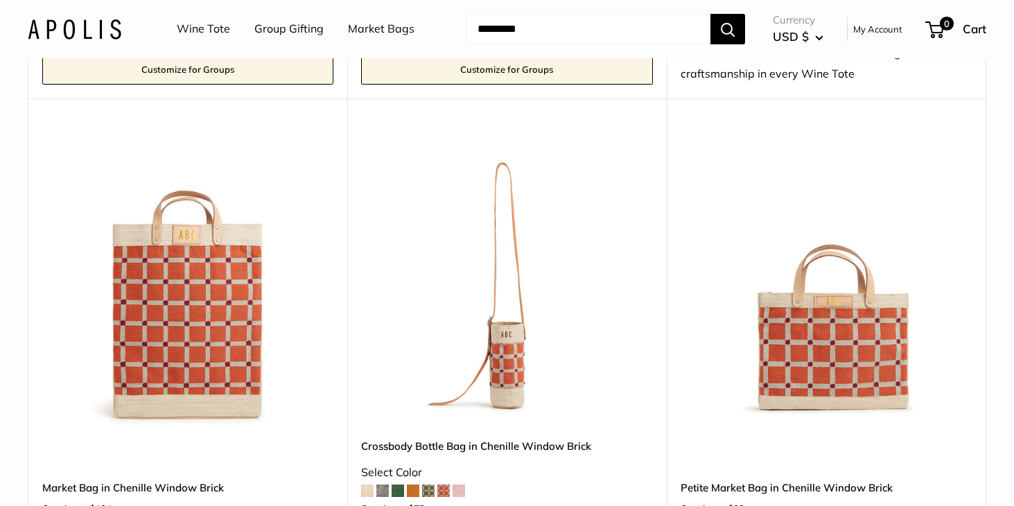
scroll to position [2221, 0]
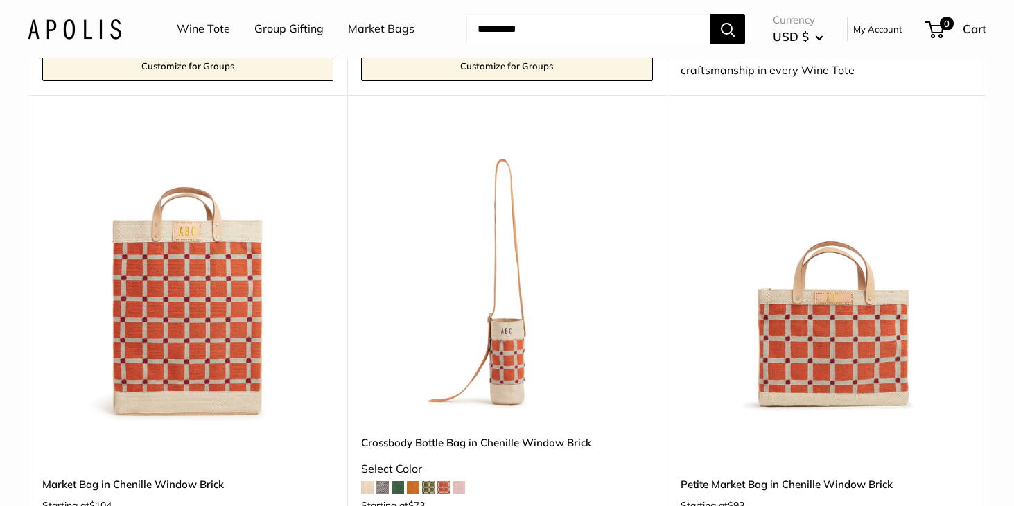
click at [383, 481] on span at bounding box center [382, 487] width 12 height 12
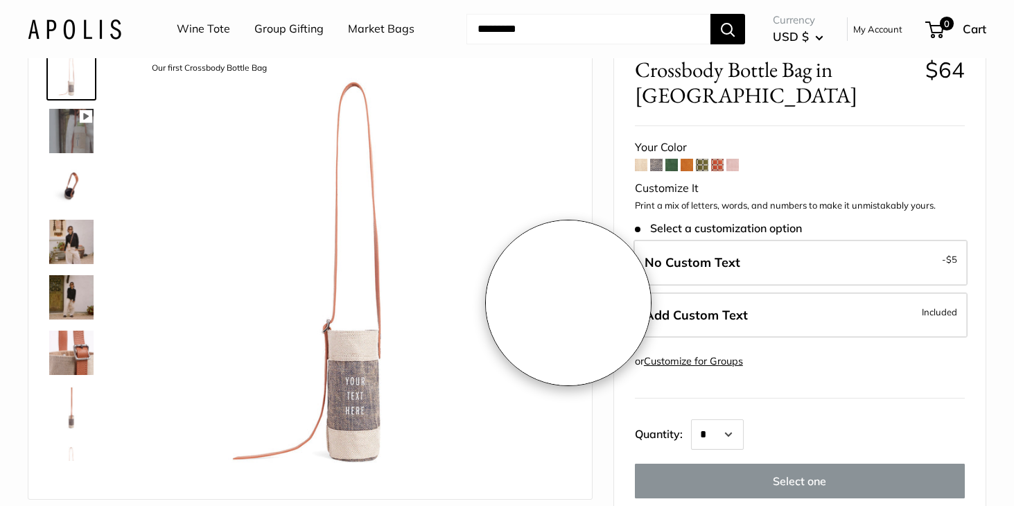
scroll to position [89, 0]
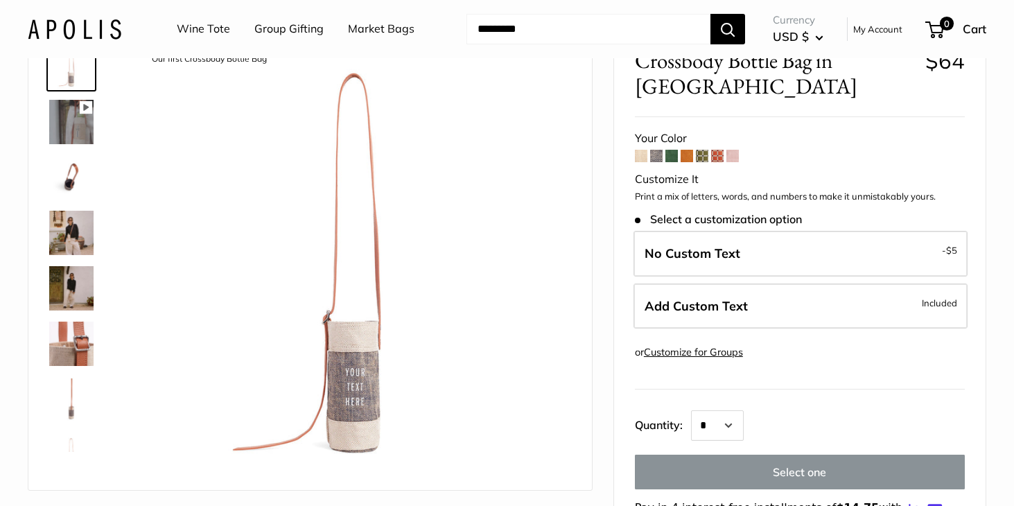
click at [640, 155] on span at bounding box center [641, 156] width 12 height 12
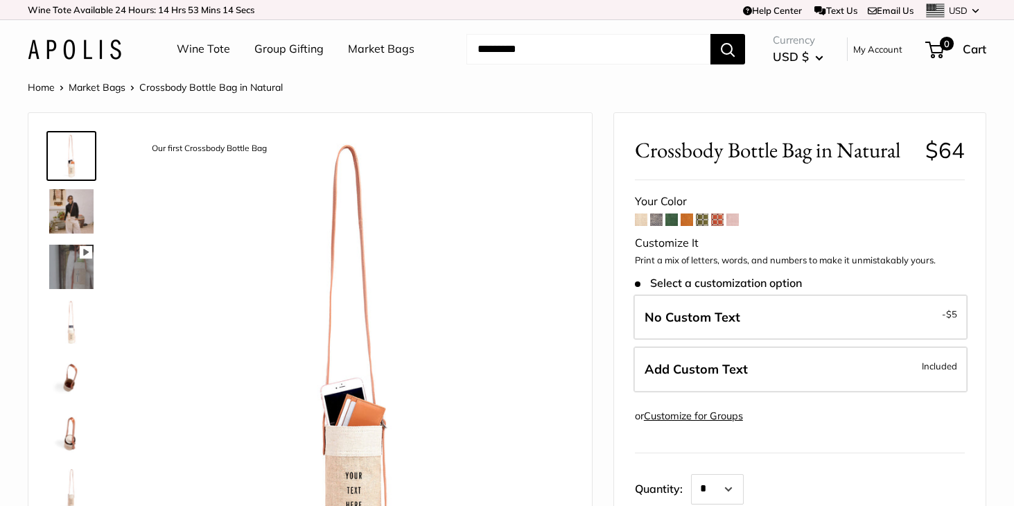
click at [673, 217] on span at bounding box center [671, 219] width 12 height 12
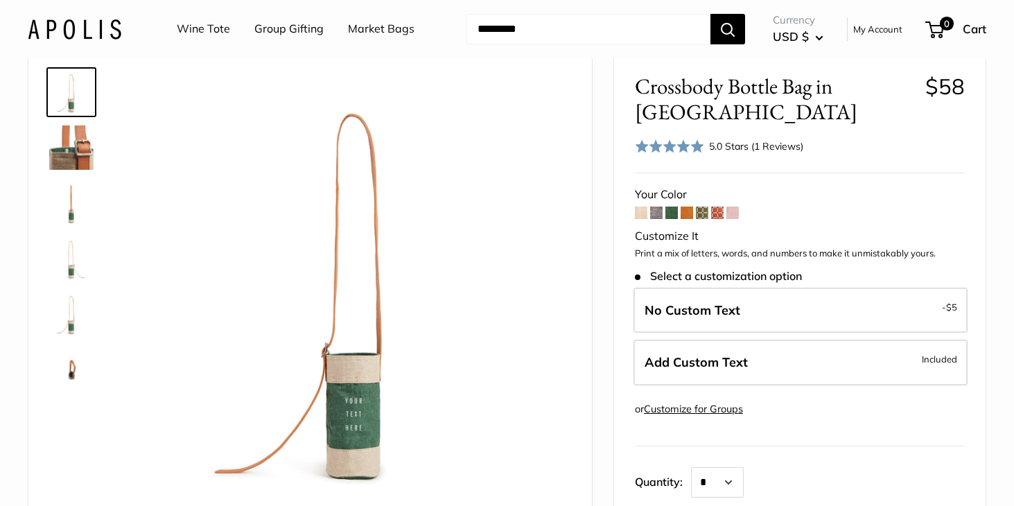
scroll to position [65, 0]
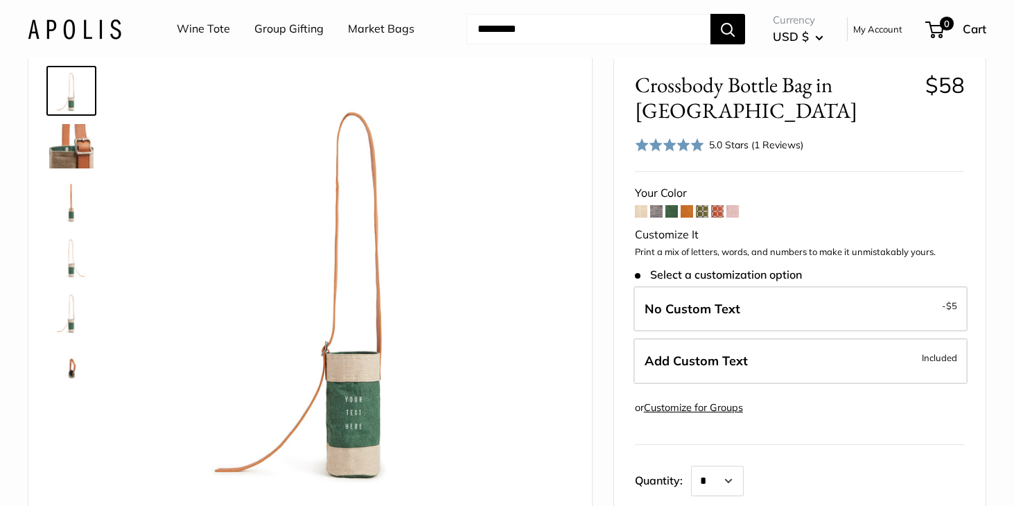
click at [736, 211] on span at bounding box center [732, 211] width 12 height 12
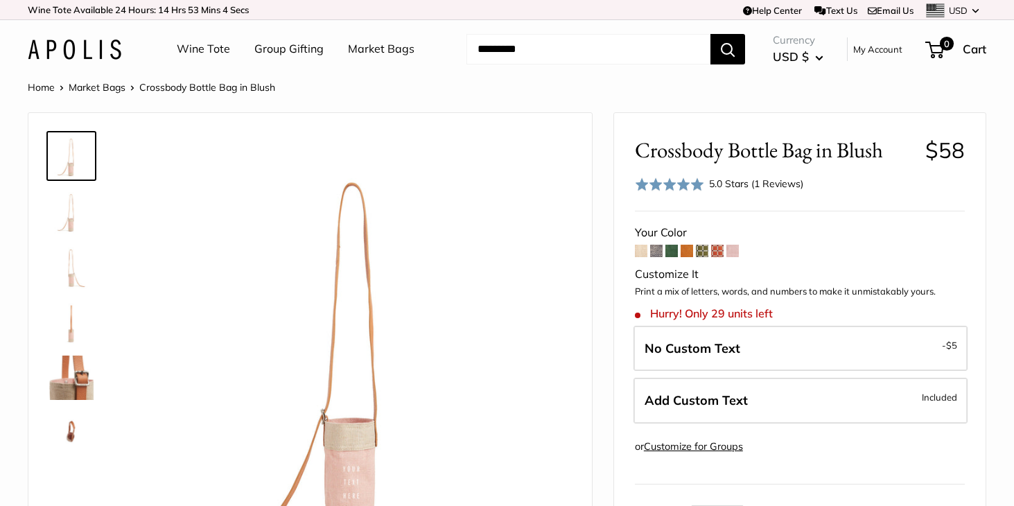
click at [701, 248] on span at bounding box center [702, 251] width 12 height 12
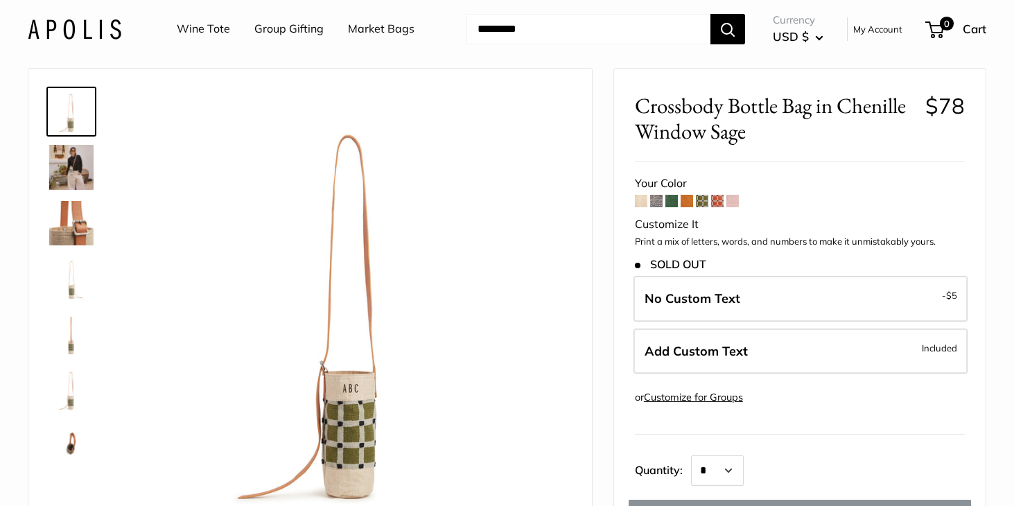
scroll to position [39, 0]
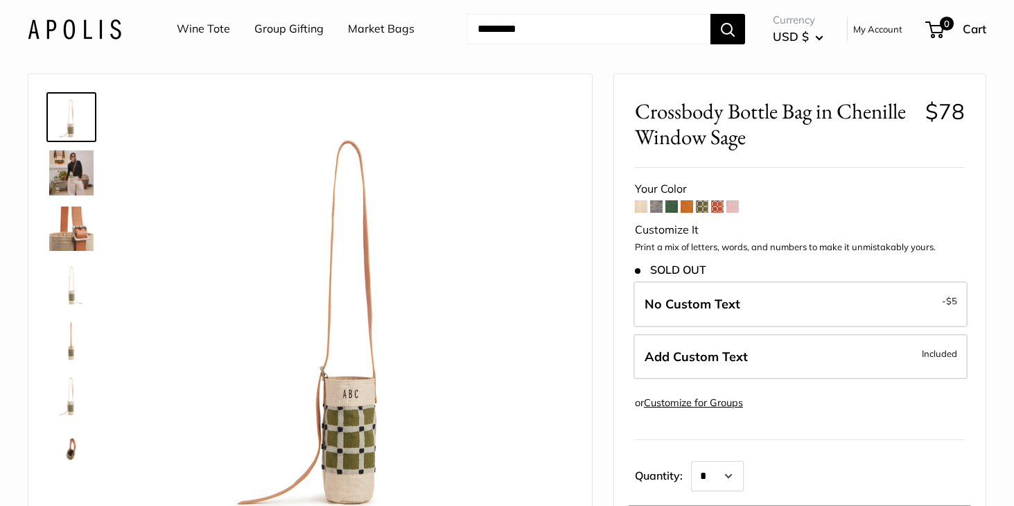
click at [655, 207] on span at bounding box center [656, 206] width 12 height 12
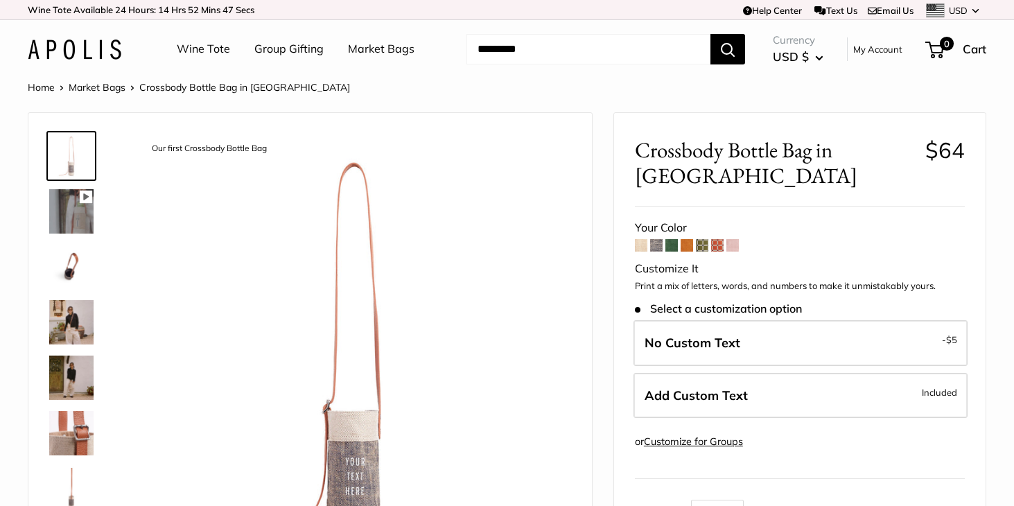
click at [64, 273] on img at bounding box center [71, 267] width 44 height 44
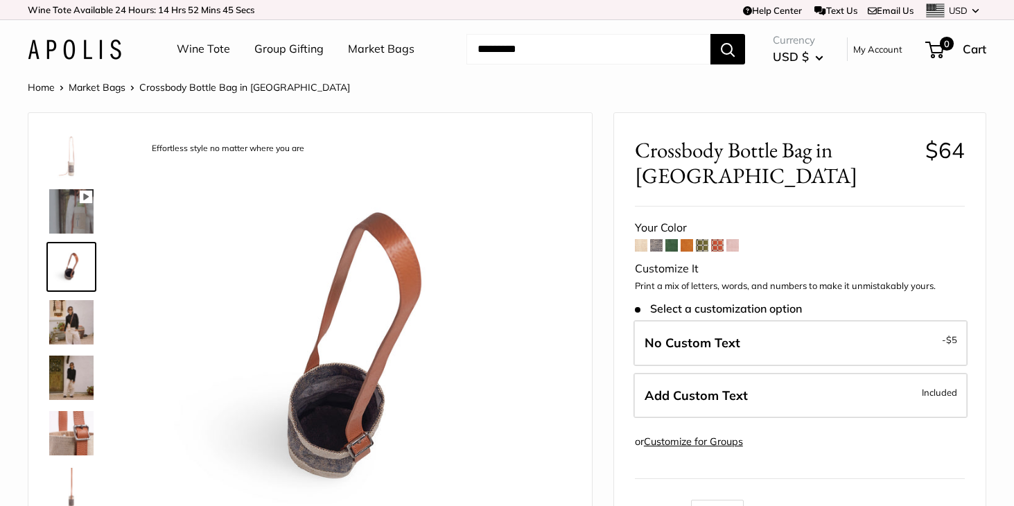
click at [73, 323] on img at bounding box center [71, 322] width 44 height 44
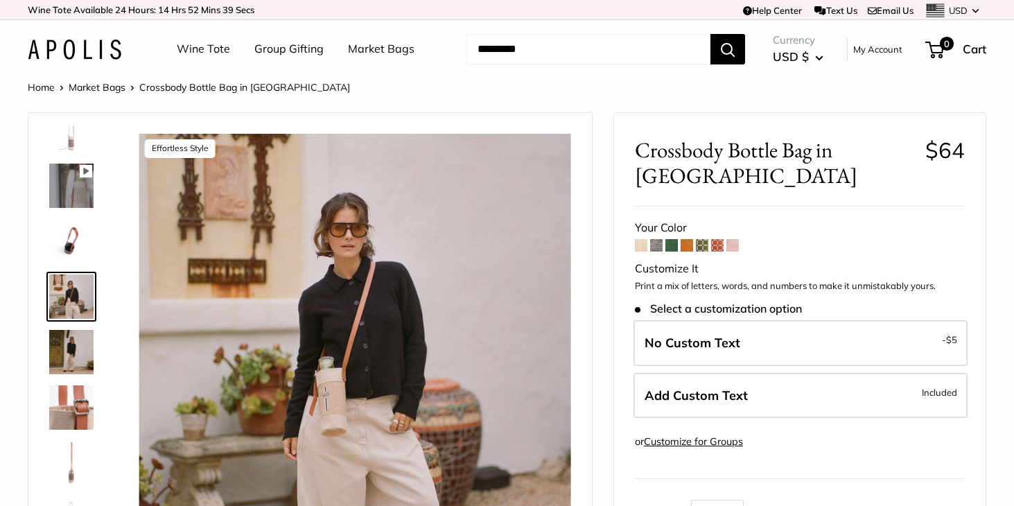
scroll to position [33, 0]
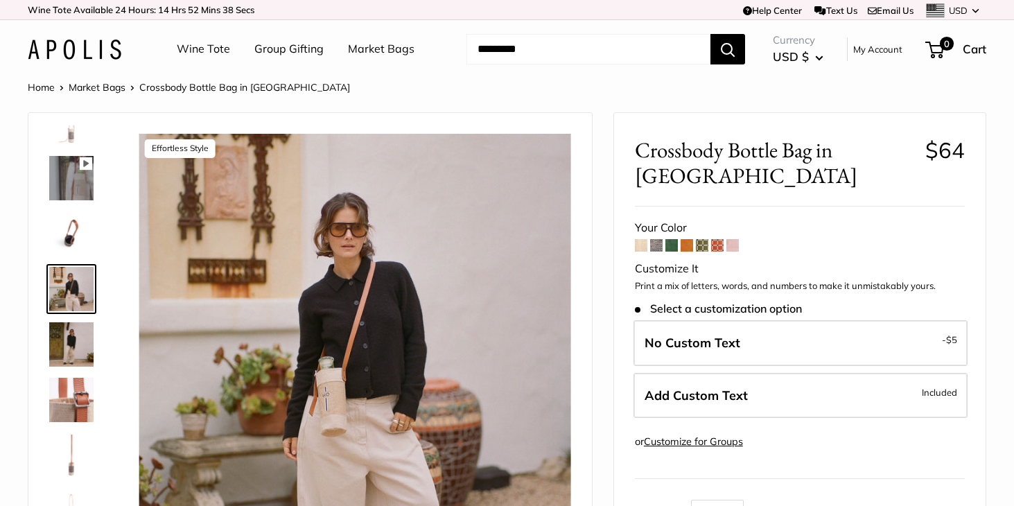
click at [78, 337] on img at bounding box center [71, 344] width 44 height 44
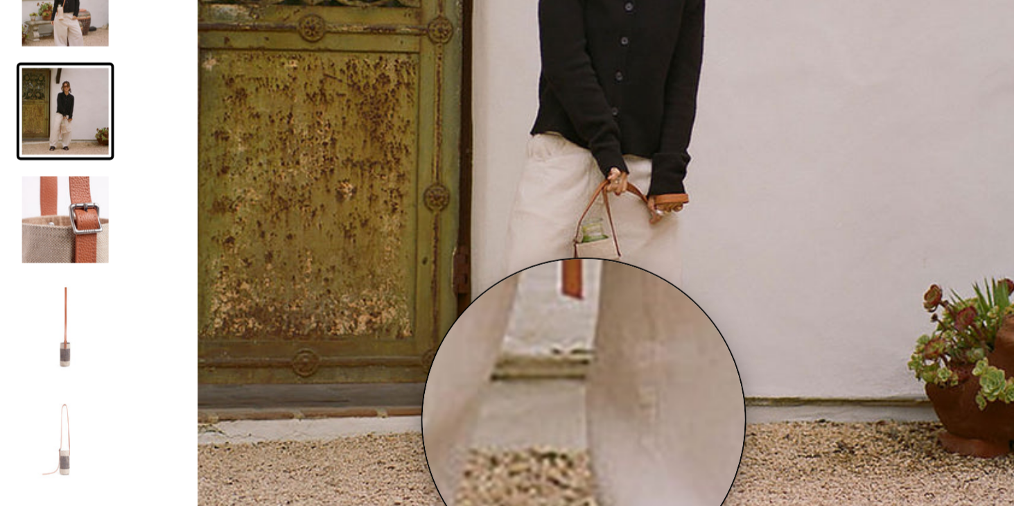
scroll to position [71, 0]
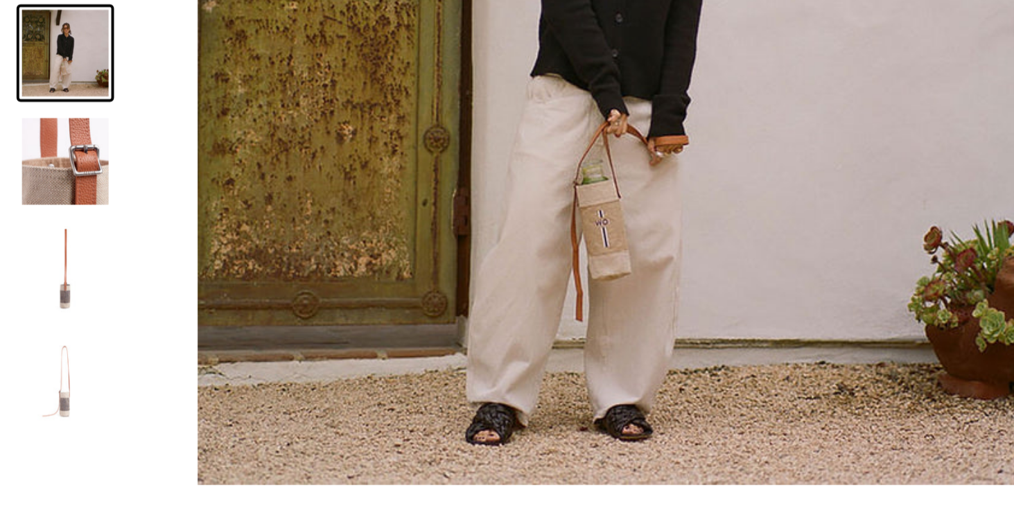
click at [71, 394] on img at bounding box center [71, 384] width 44 height 44
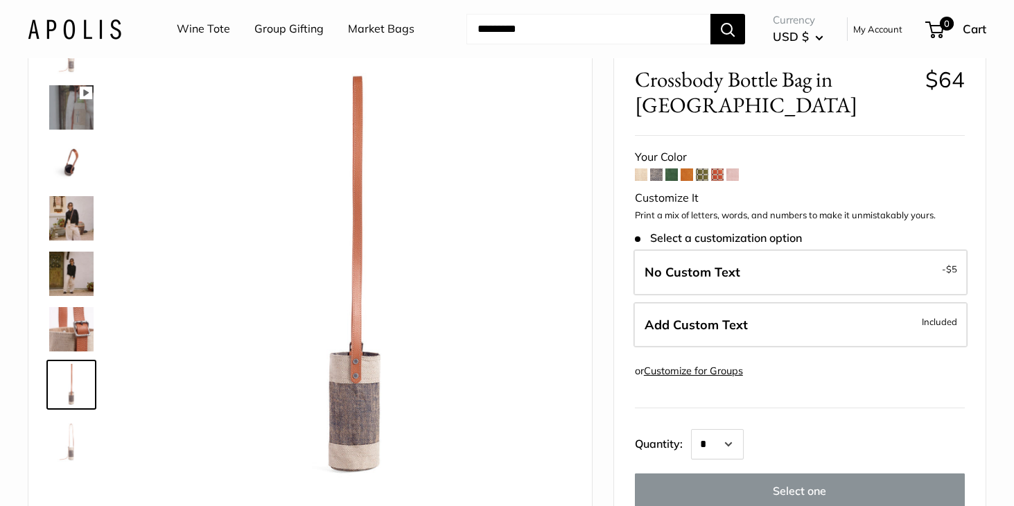
click at [641, 174] on span at bounding box center [641, 174] width 12 height 12
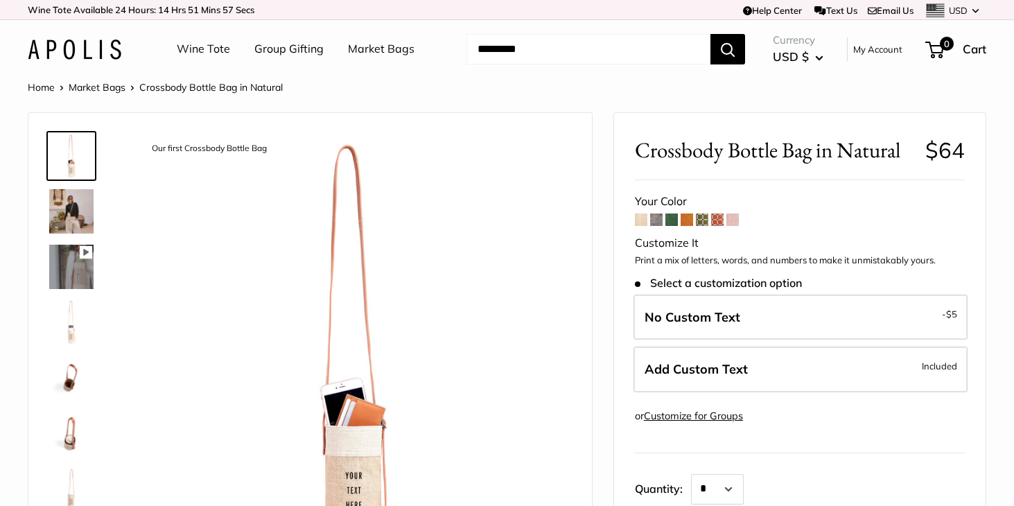
click at [673, 220] on span at bounding box center [671, 219] width 12 height 12
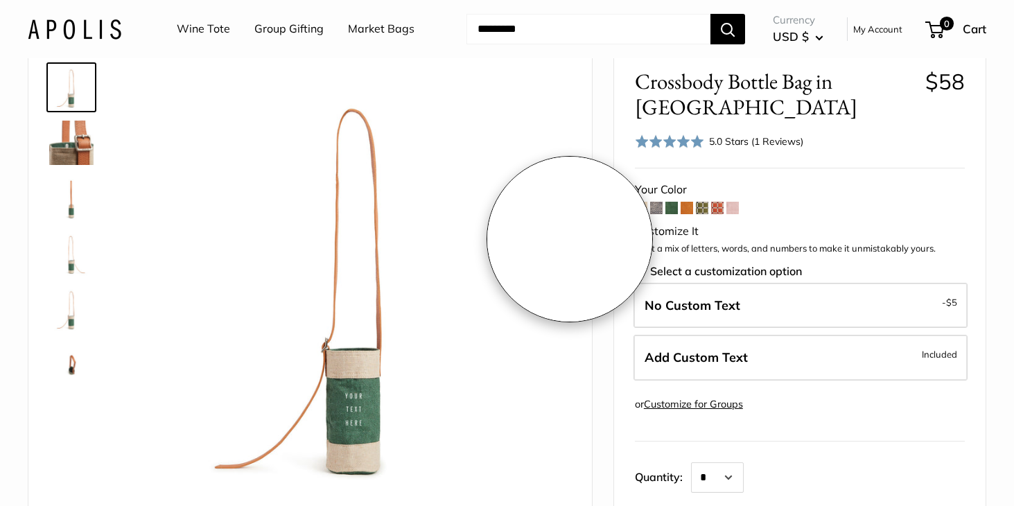
scroll to position [70, 0]
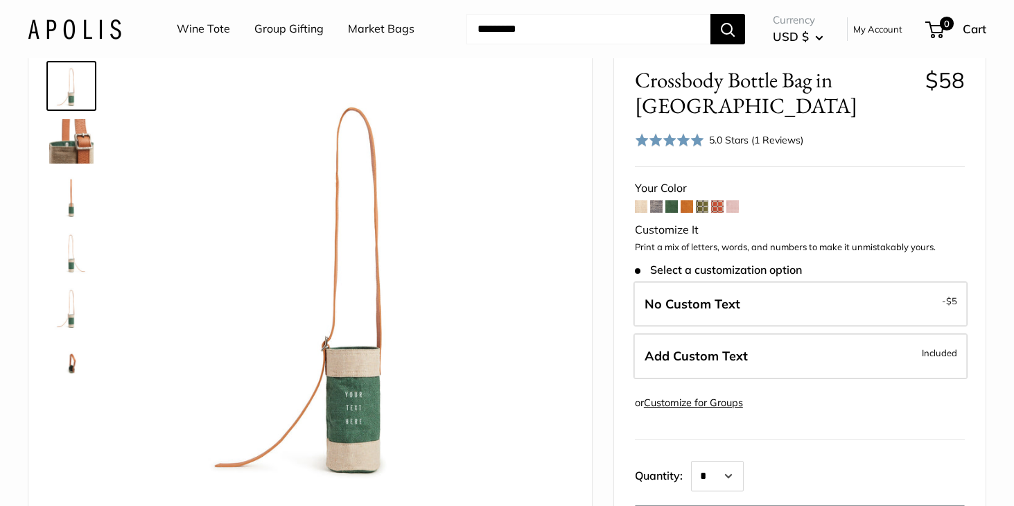
click at [657, 206] on span at bounding box center [656, 206] width 12 height 12
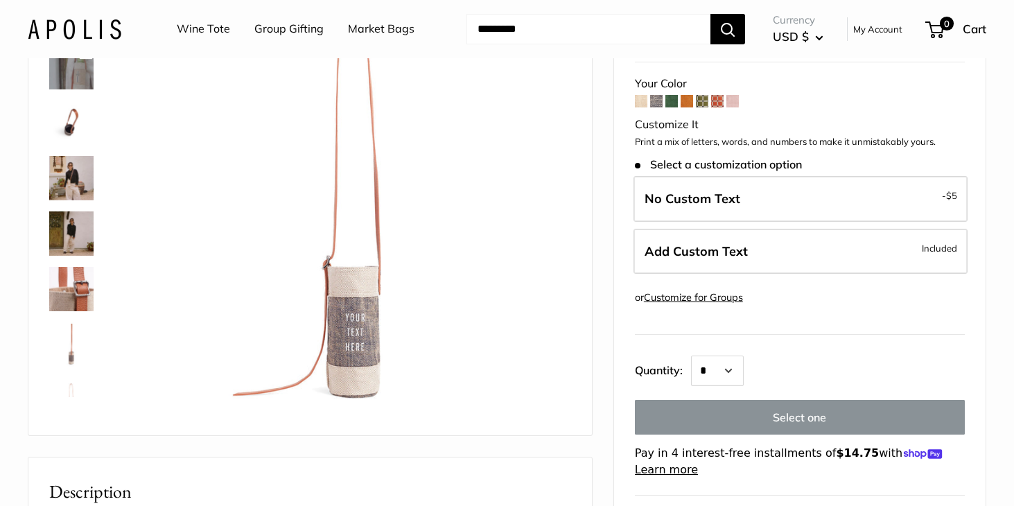
scroll to position [147, 0]
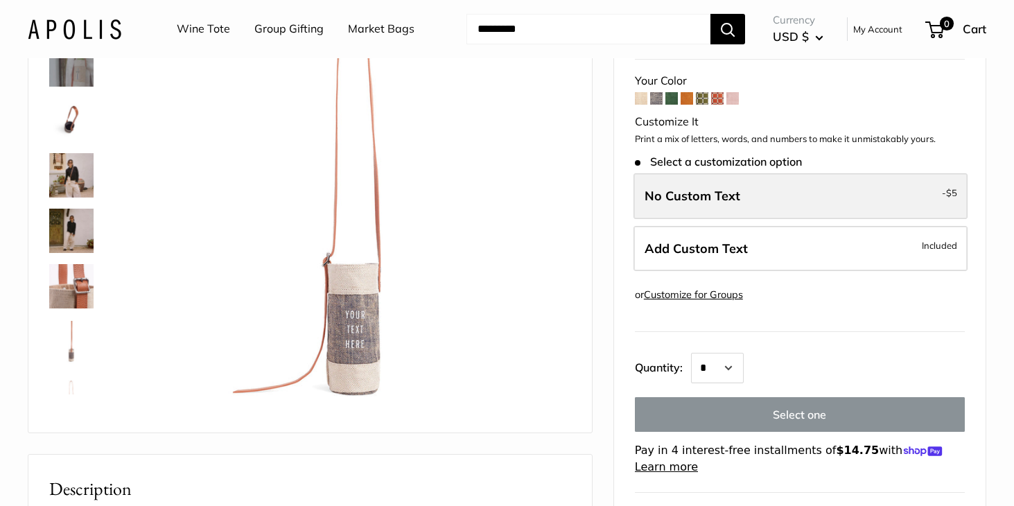
click at [771, 194] on label "No Custom Text - $5" at bounding box center [800, 196] width 334 height 46
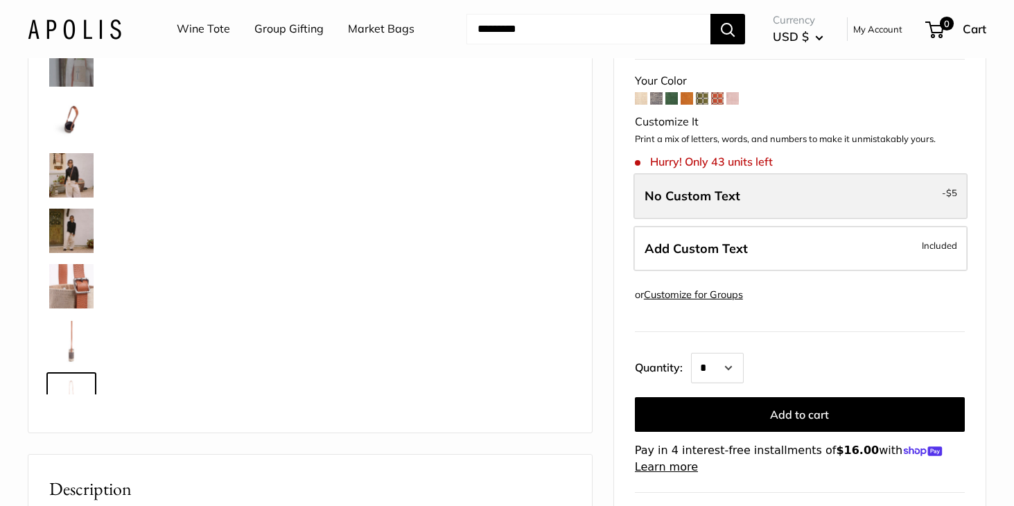
scroll to position [33, 0]
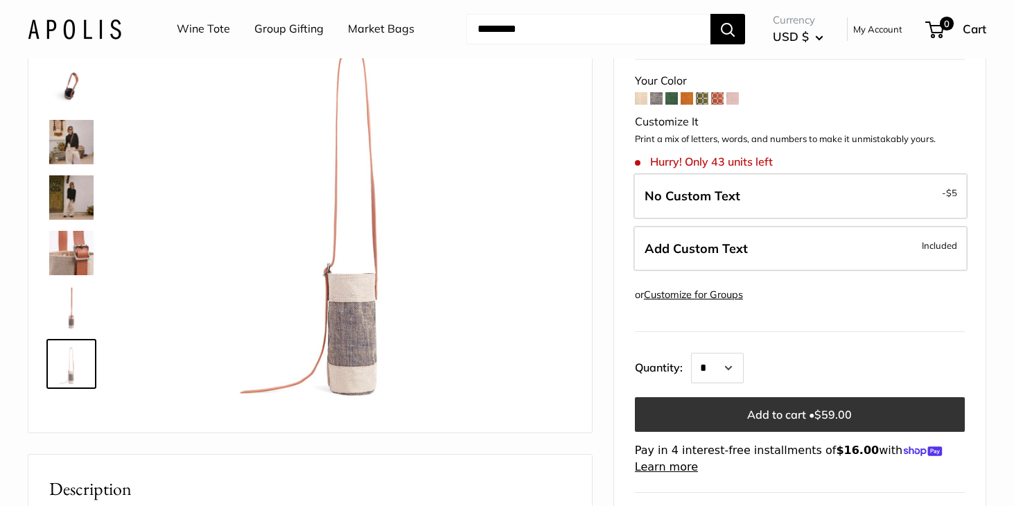
click at [800, 412] on button "Add to cart • $59.00" at bounding box center [800, 414] width 330 height 35
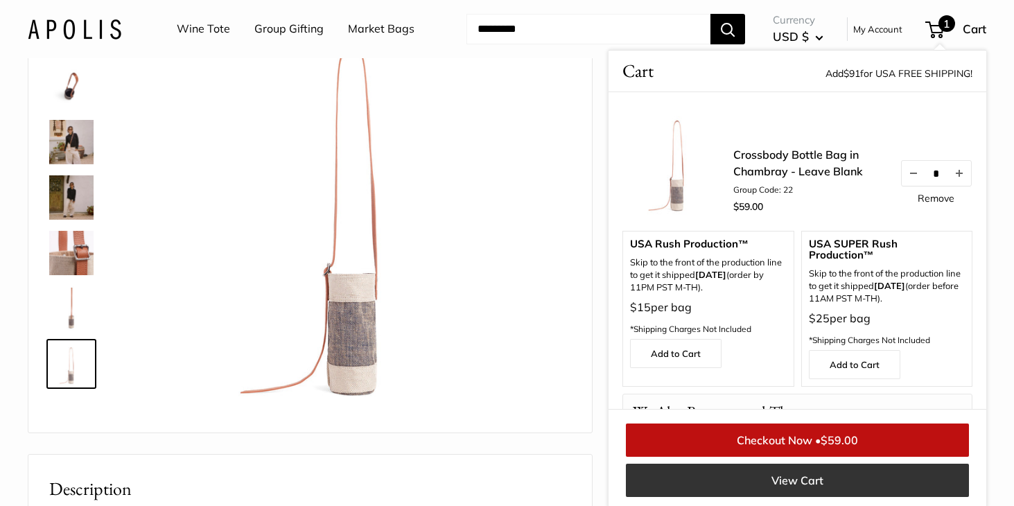
click at [789, 484] on link "View Cart" at bounding box center [797, 480] width 343 height 33
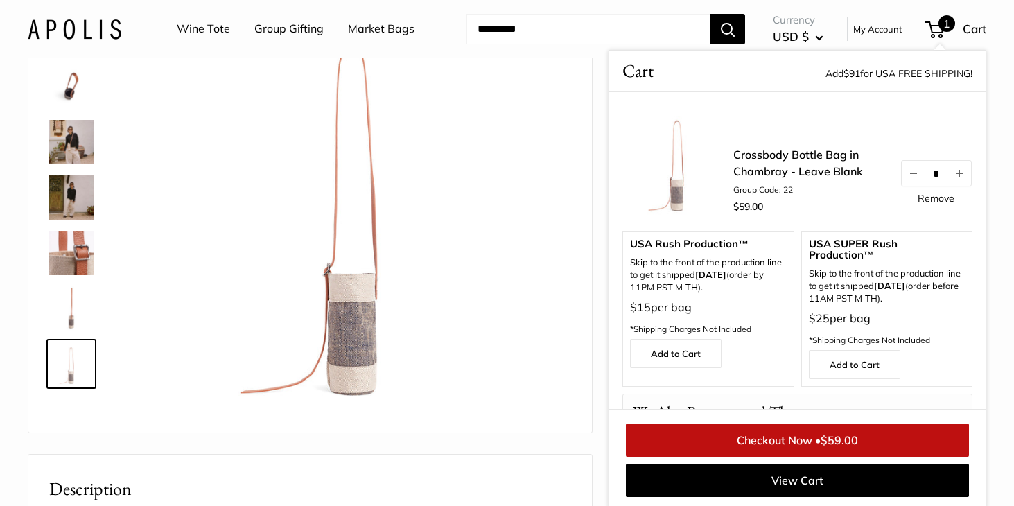
scroll to position [148, 0]
click at [217, 25] on link "Wine Tote" at bounding box center [203, 29] width 53 height 21
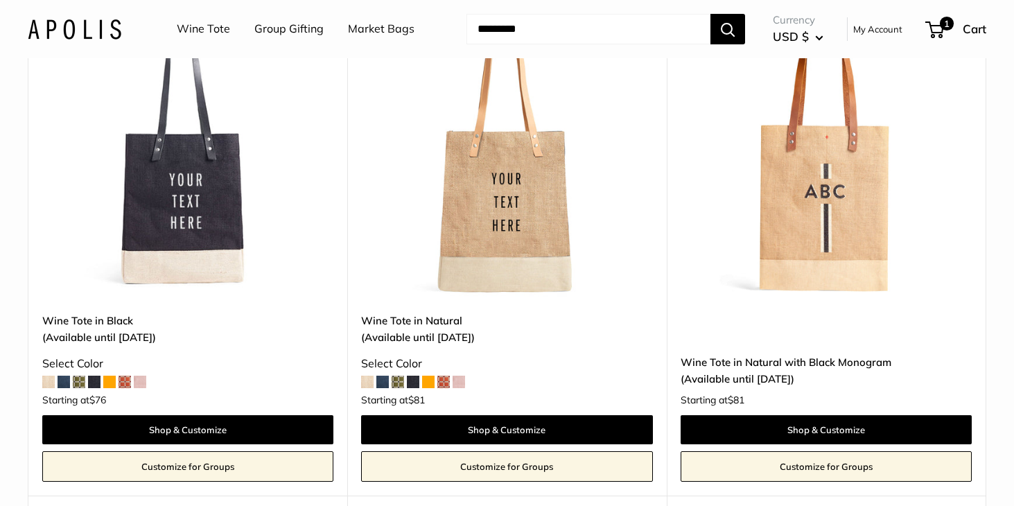
scroll to position [304, 0]
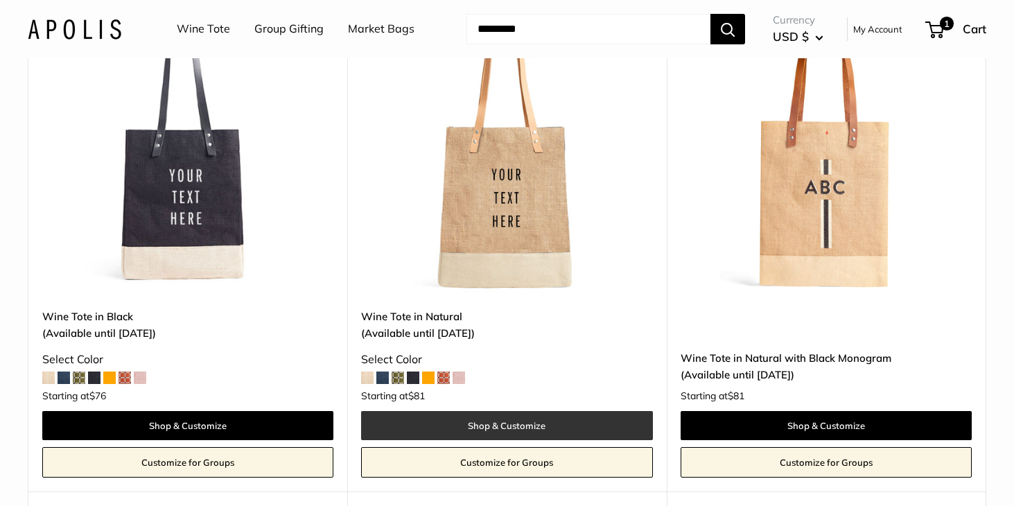
click at [509, 423] on link "Shop & Customize" at bounding box center [506, 425] width 291 height 29
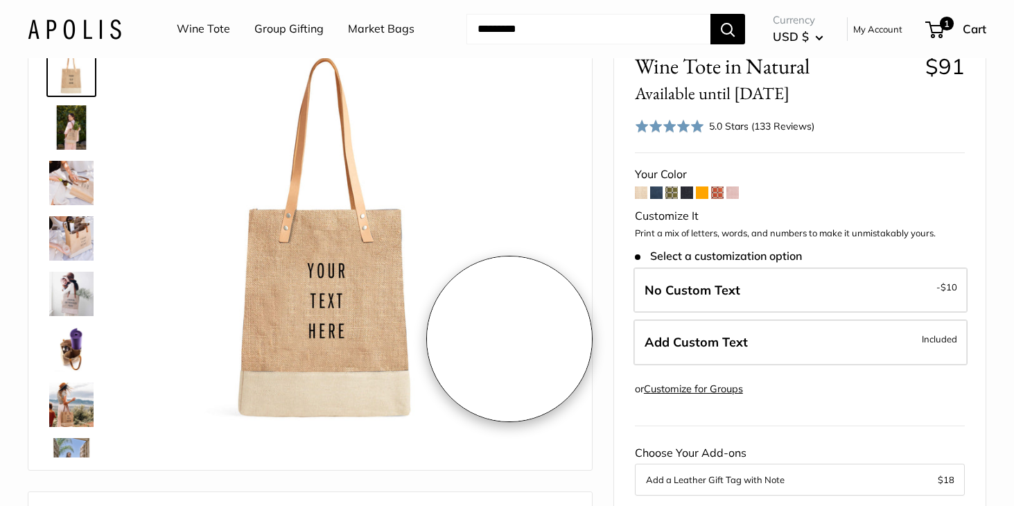
scroll to position [85, 0]
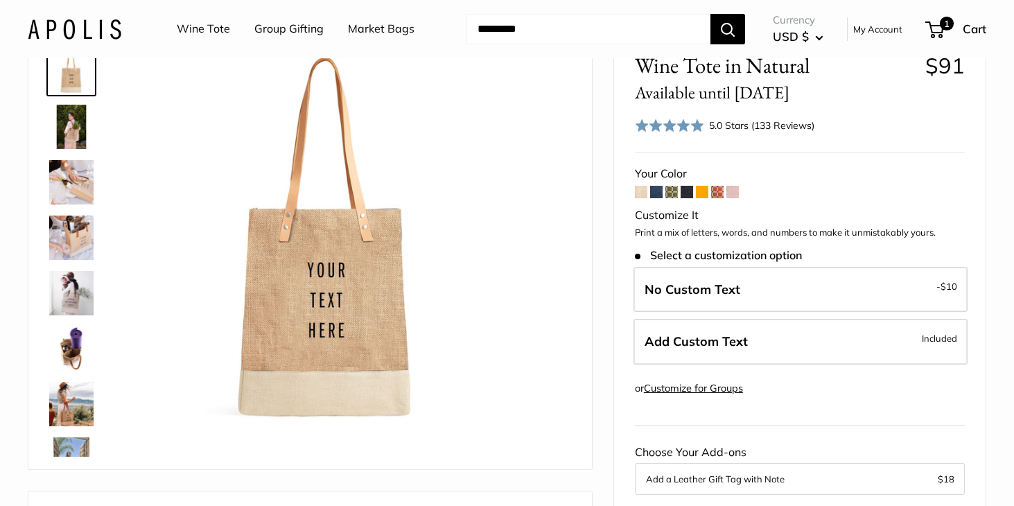
click at [76, 116] on img at bounding box center [71, 127] width 44 height 44
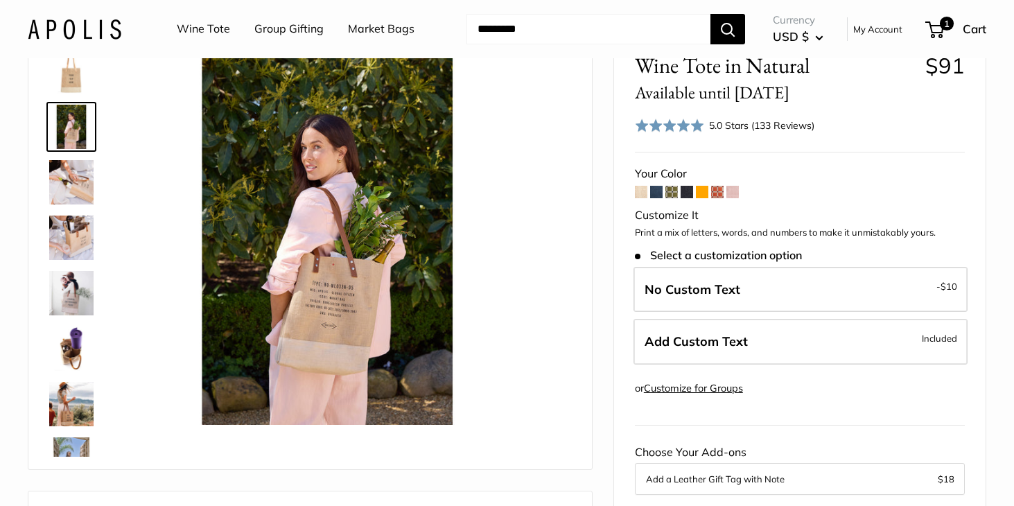
click at [76, 225] on img at bounding box center [71, 238] width 44 height 44
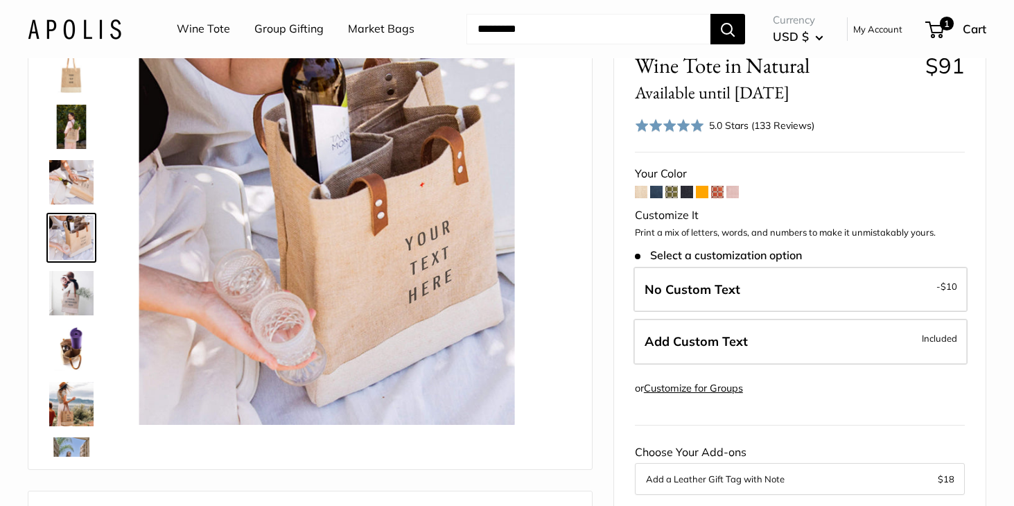
click at [79, 288] on img at bounding box center [71, 293] width 44 height 44
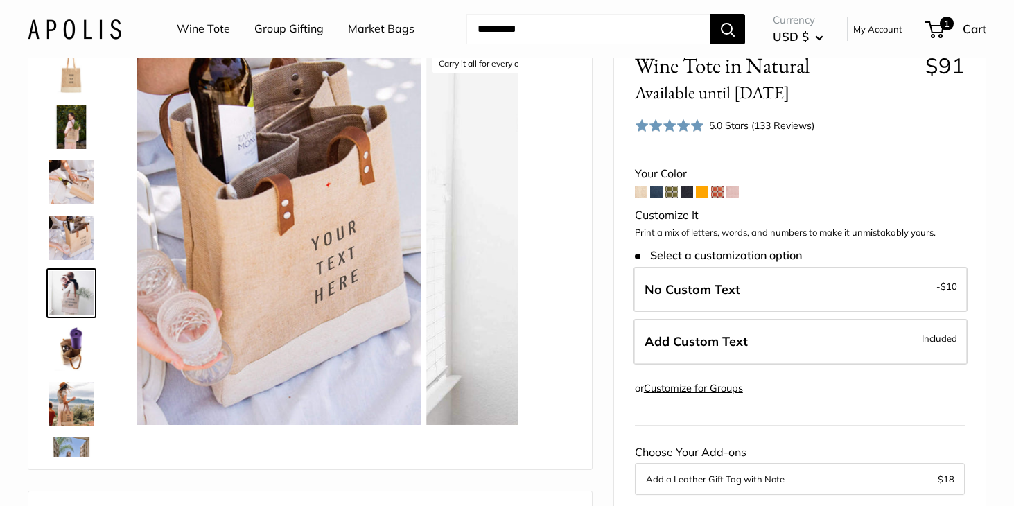
scroll to position [43, 0]
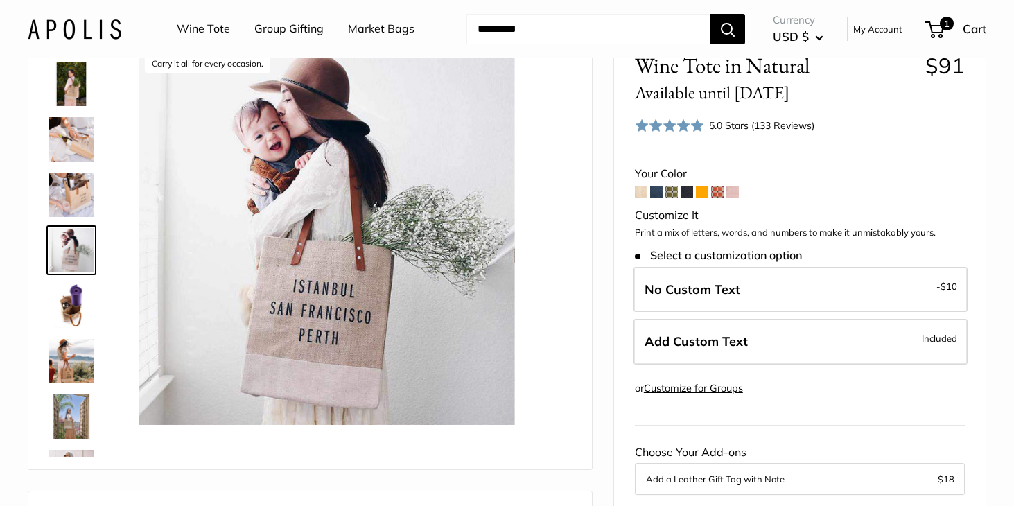
click at [76, 303] on img at bounding box center [71, 305] width 44 height 44
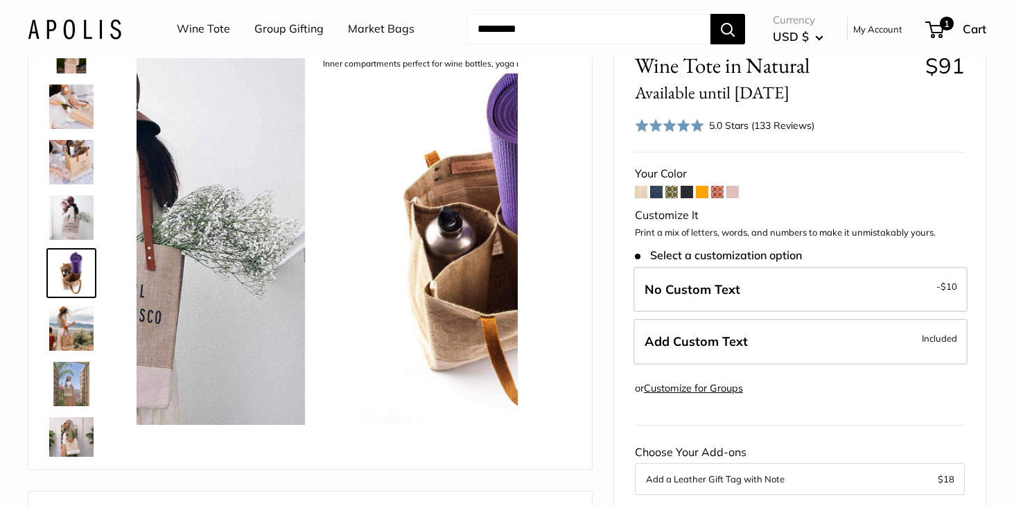
scroll to position [98, 0]
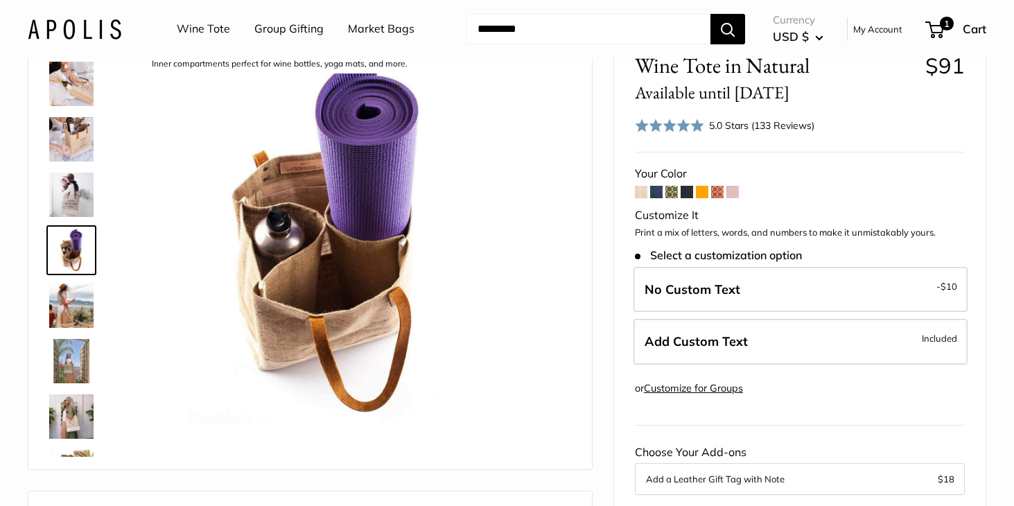
click at [76, 304] on img at bounding box center [71, 305] width 44 height 44
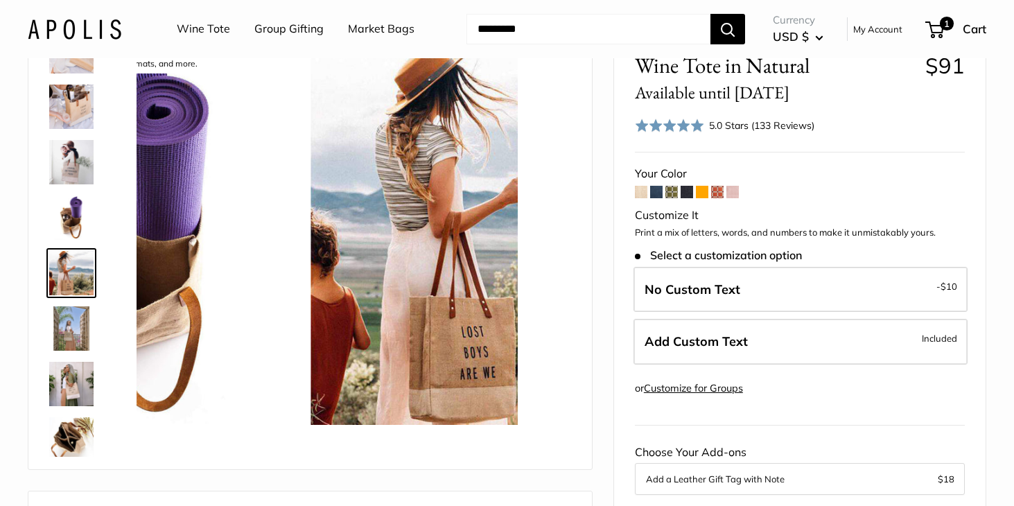
scroll to position [154, 0]
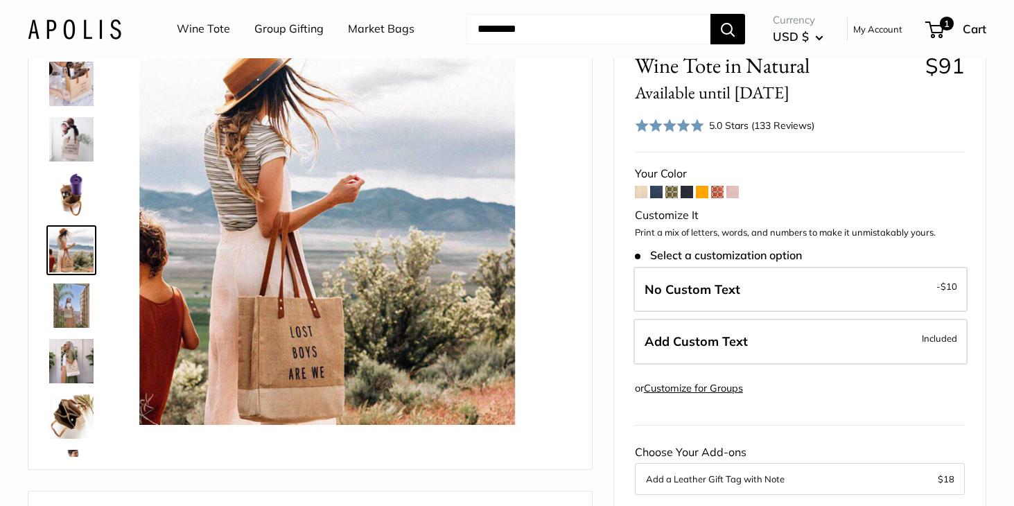
click at [76, 305] on img at bounding box center [71, 305] width 44 height 44
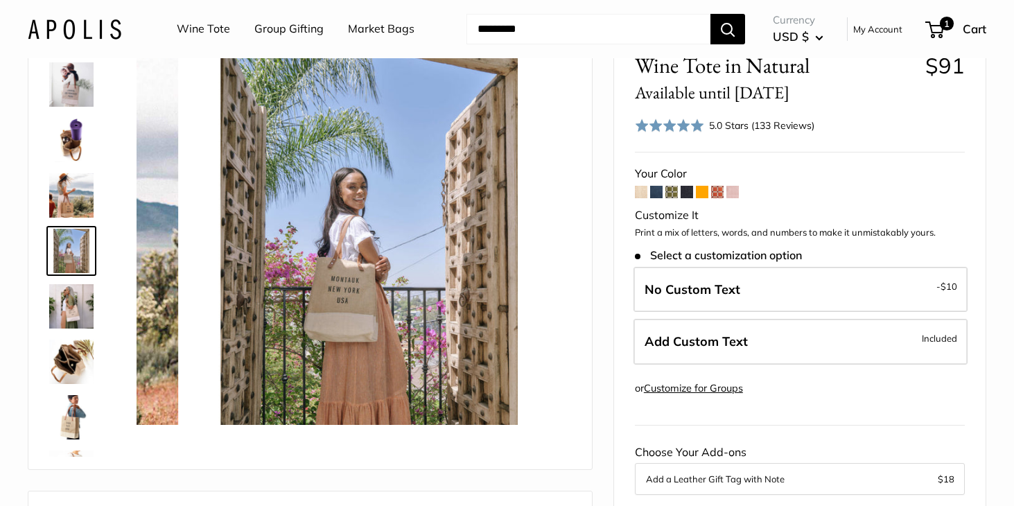
scroll to position [209, 0]
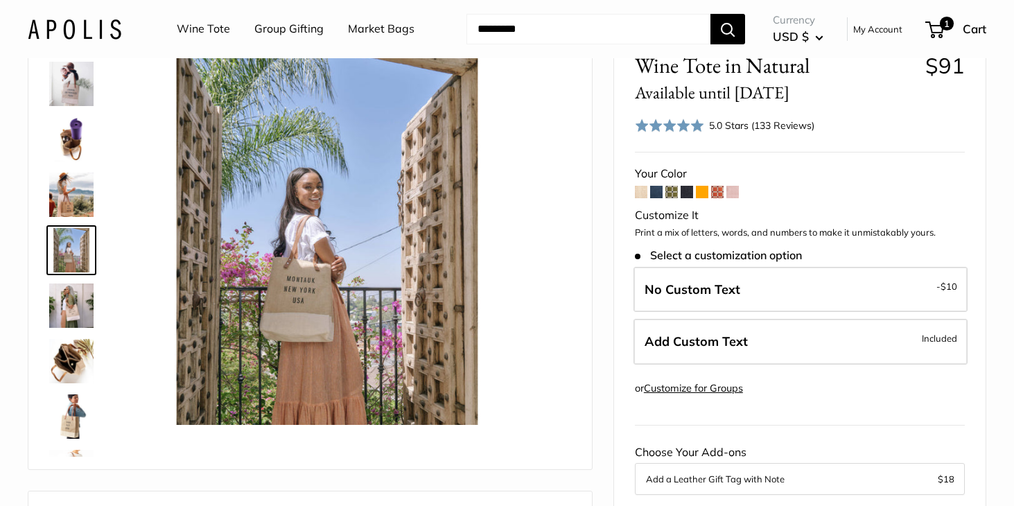
click at [74, 306] on img at bounding box center [71, 305] width 44 height 44
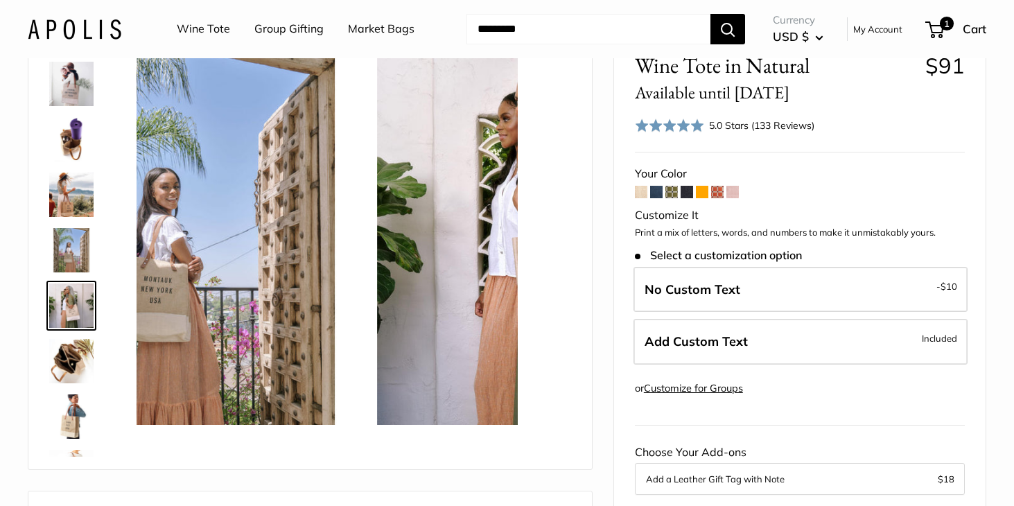
scroll to position [265, 0]
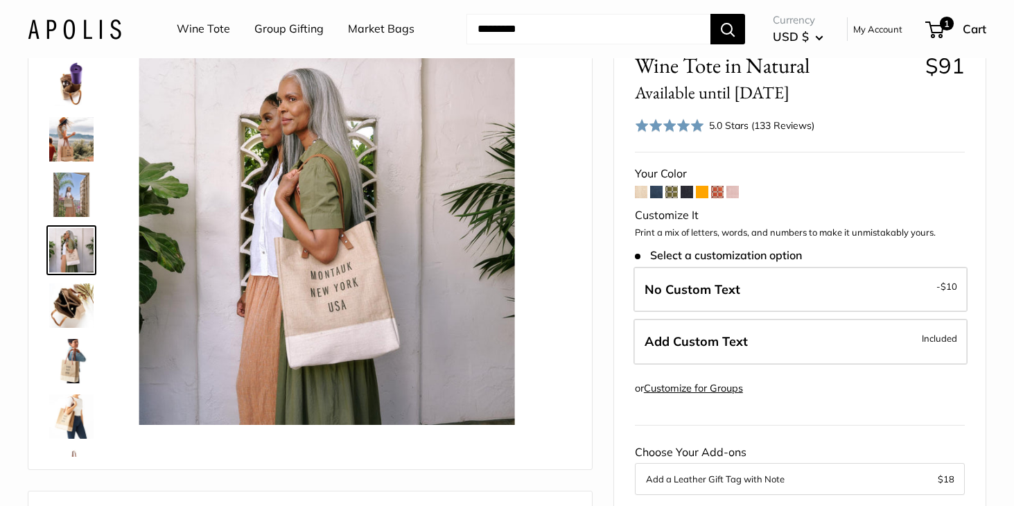
click at [73, 364] on img at bounding box center [71, 361] width 44 height 44
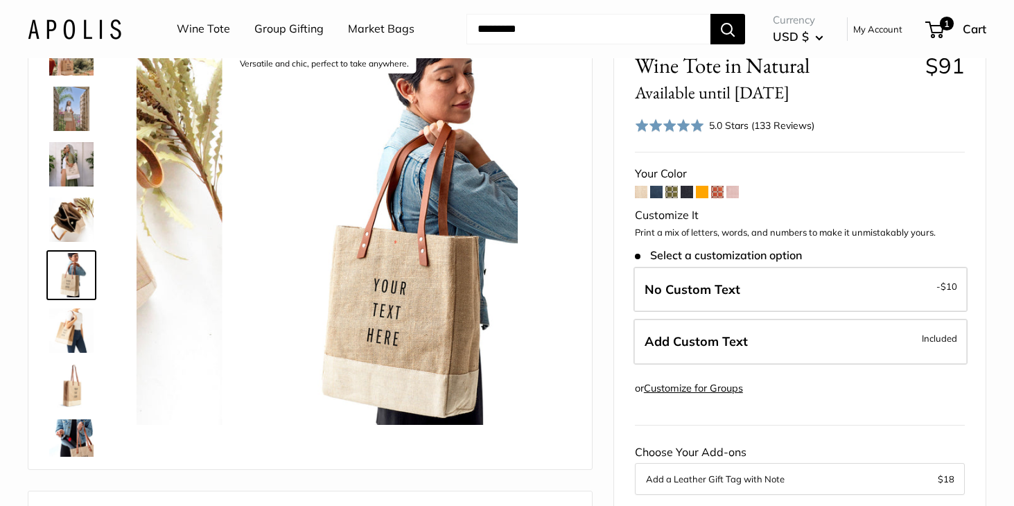
scroll to position [376, 0]
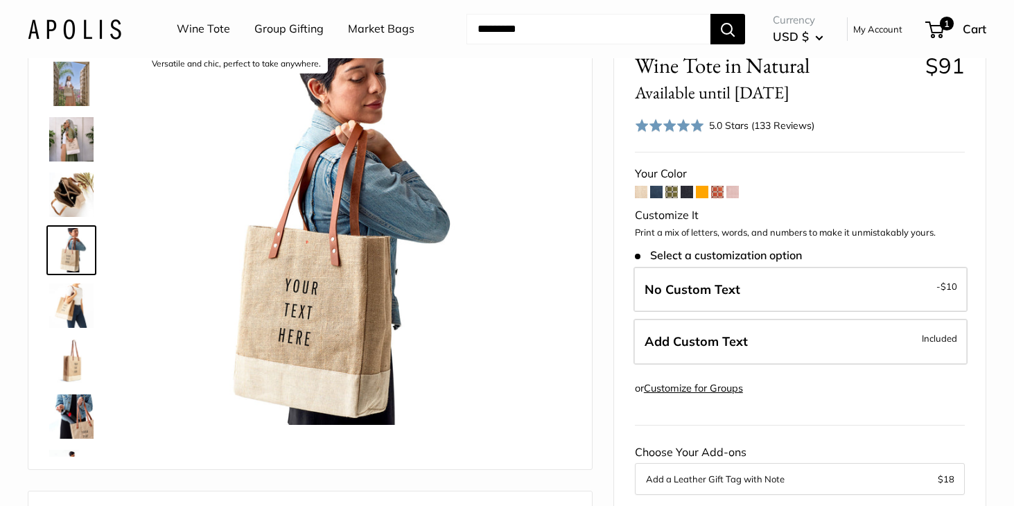
click at [76, 419] on img at bounding box center [71, 416] width 44 height 44
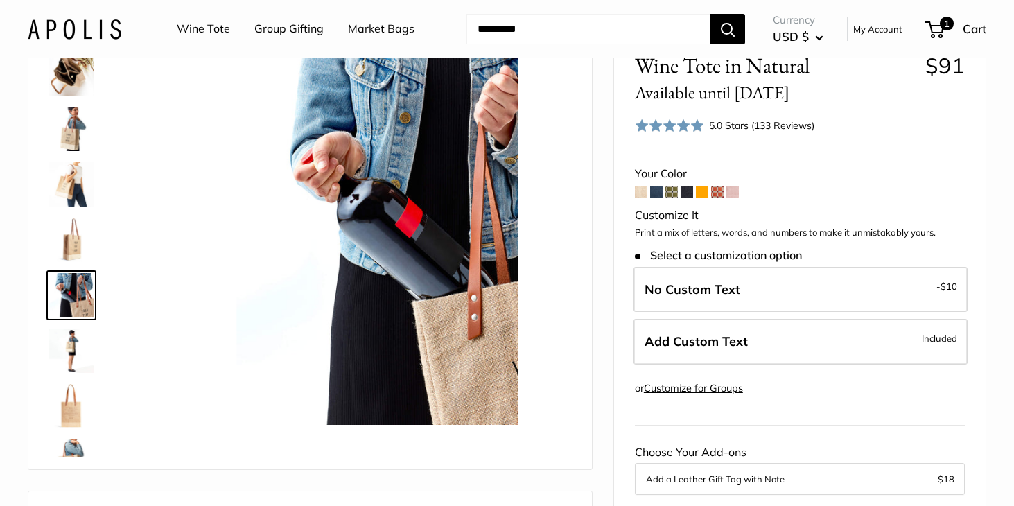
scroll to position [542, 0]
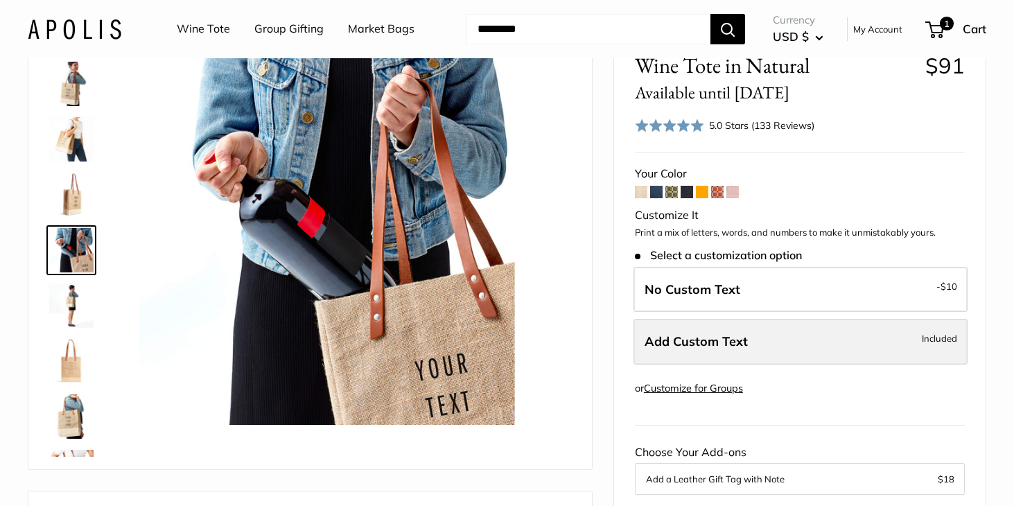
click at [733, 341] on span "Add Custom Text" at bounding box center [696, 341] width 103 height 16
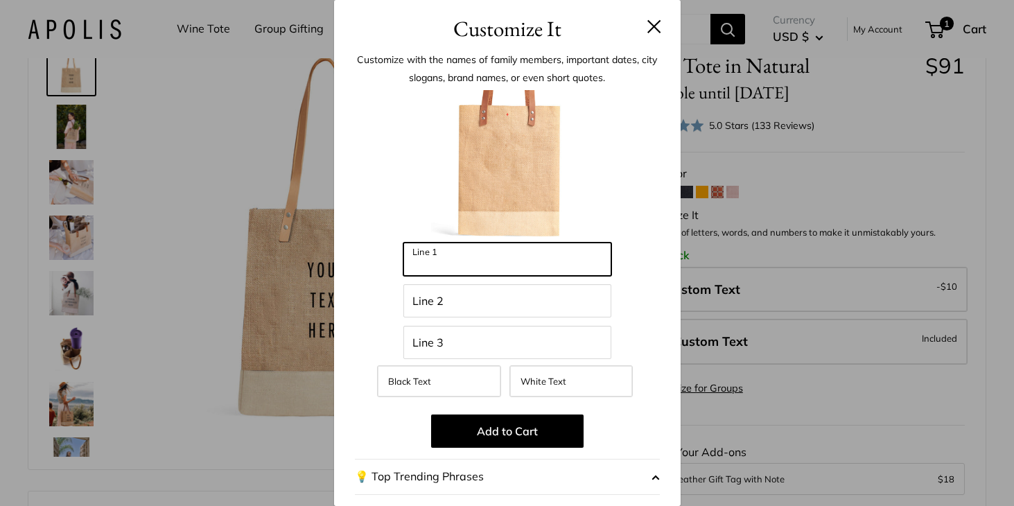
click at [459, 256] on input "Line 1" at bounding box center [507, 259] width 208 height 33
type input "*********"
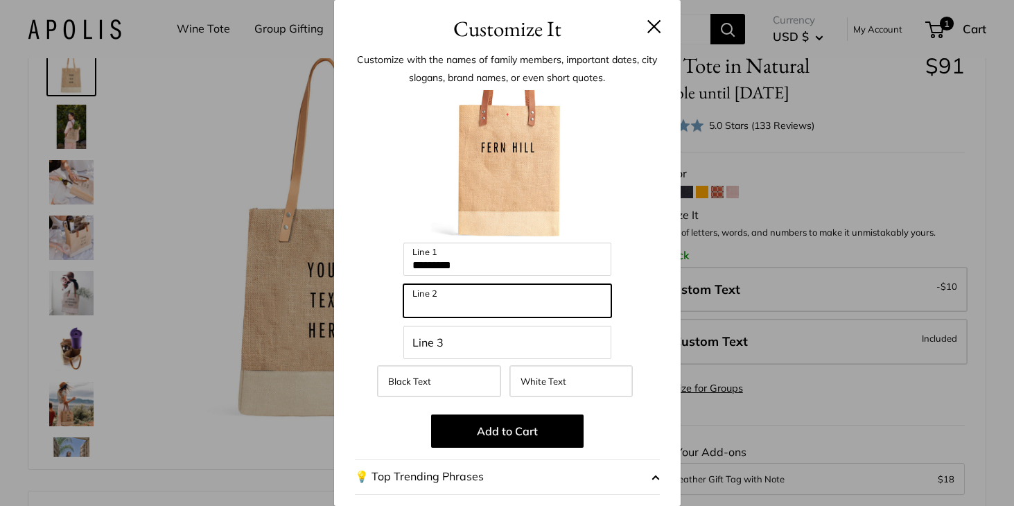
click at [455, 299] on input "Line 2" at bounding box center [507, 300] width 208 height 33
type input "*******"
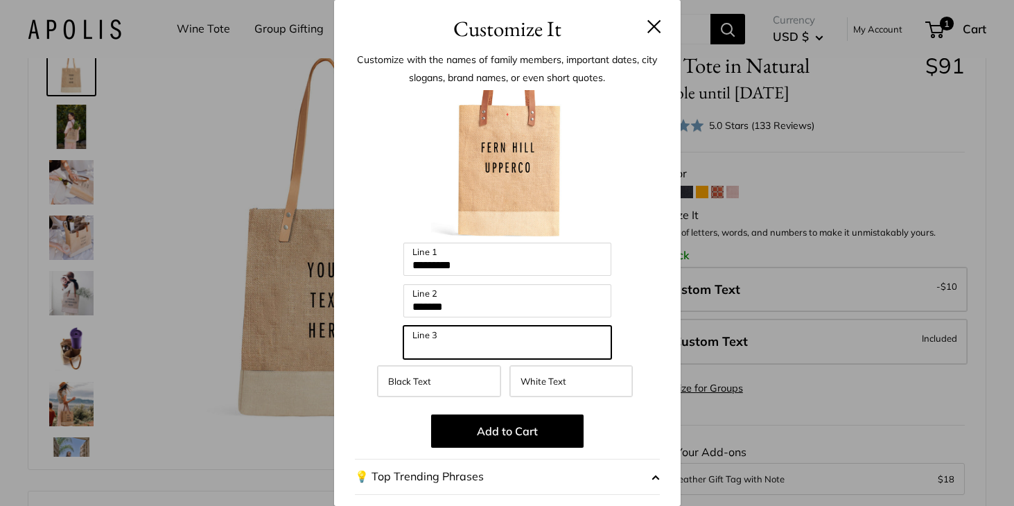
click at [450, 348] on input "Line 3" at bounding box center [507, 342] width 208 height 33
type input "***"
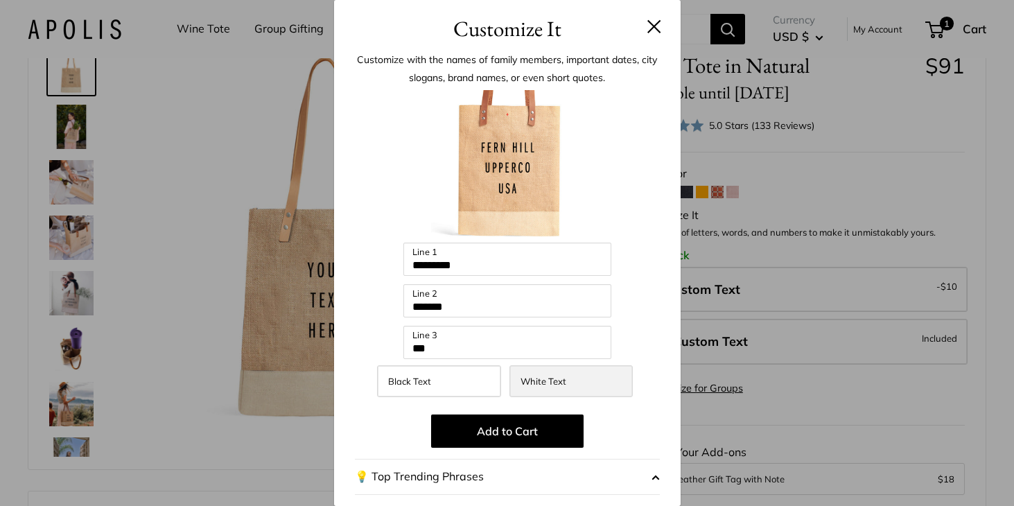
click at [553, 378] on span "White Text" at bounding box center [543, 381] width 46 height 11
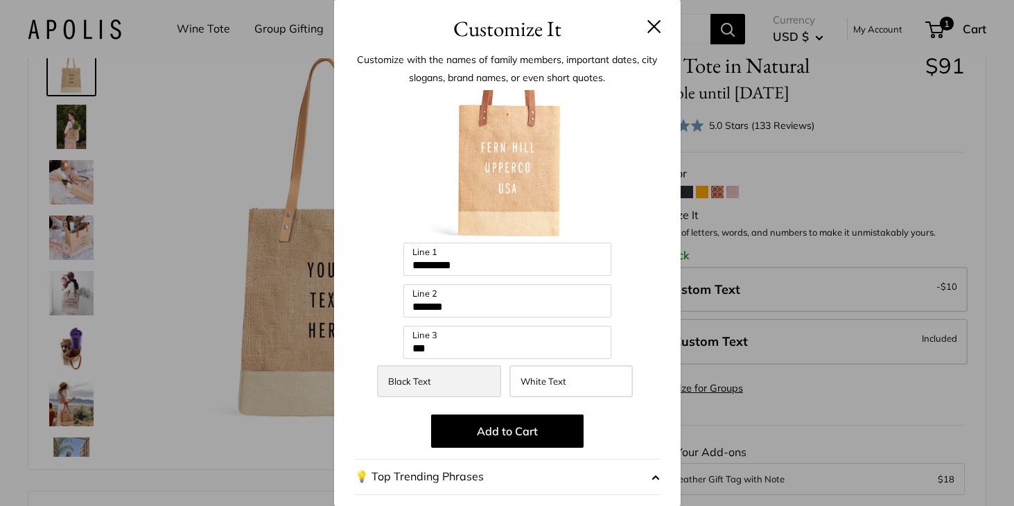
click at [445, 379] on label "Black Text" at bounding box center [438, 381] width 123 height 32
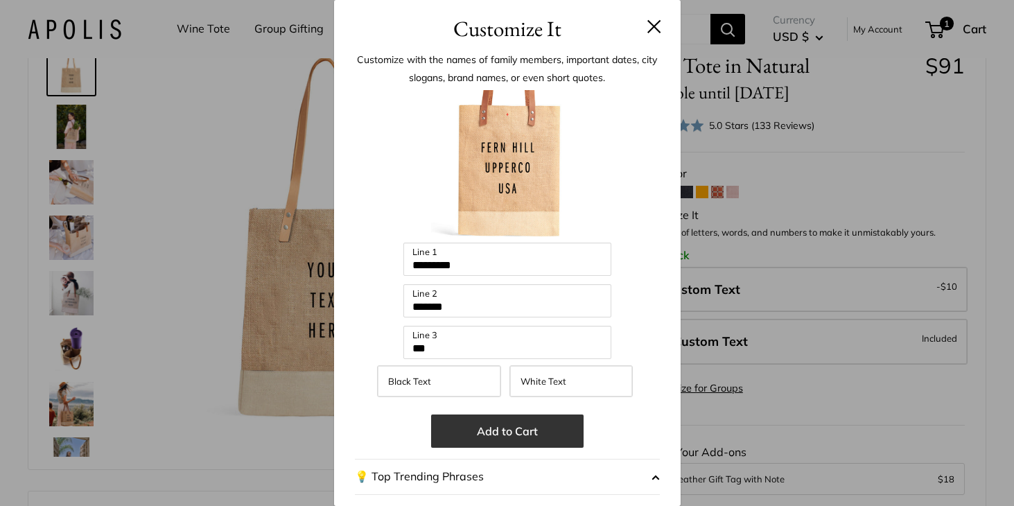
click at [510, 432] on button "Add to Cart" at bounding box center [507, 430] width 152 height 33
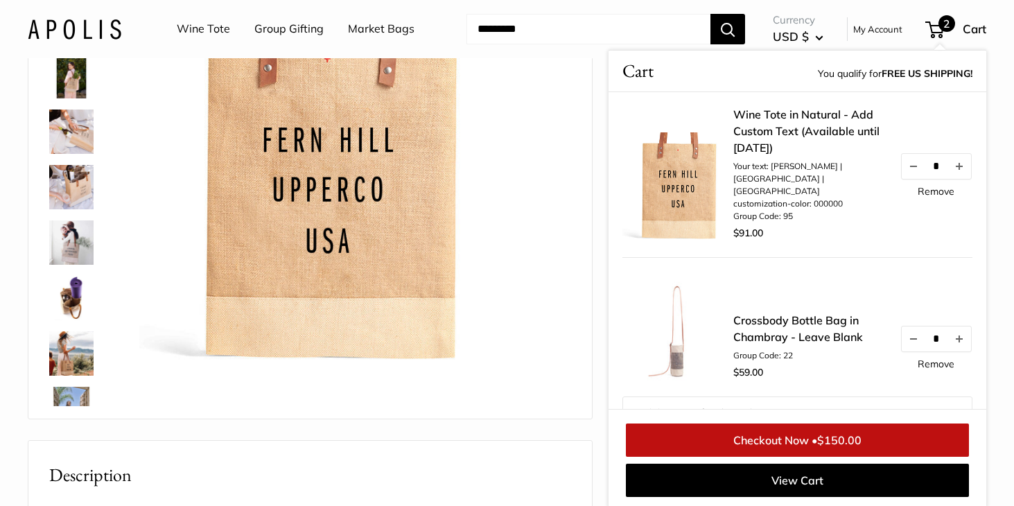
scroll to position [136, 0]
click at [821, 439] on span "$150.00" at bounding box center [839, 440] width 44 height 14
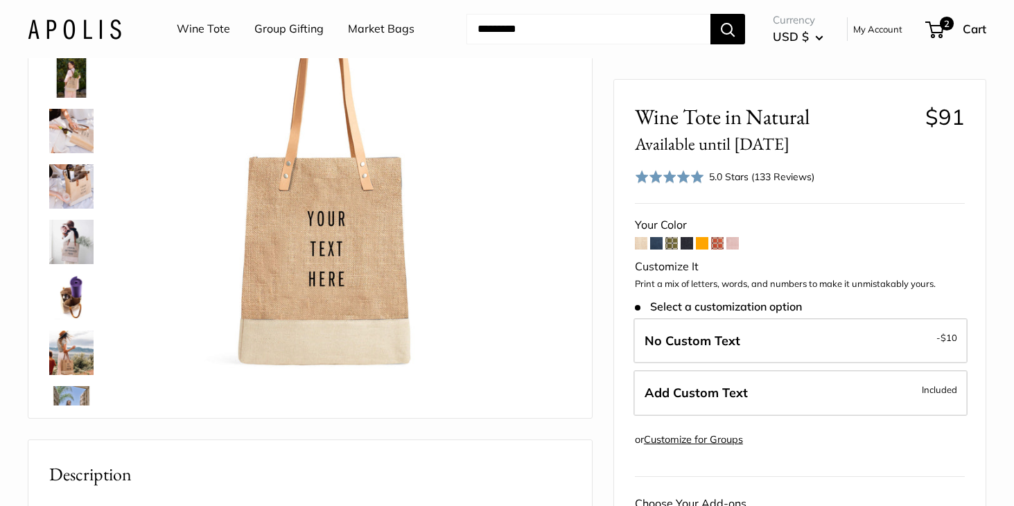
click at [658, 244] on span at bounding box center [656, 243] width 12 height 12
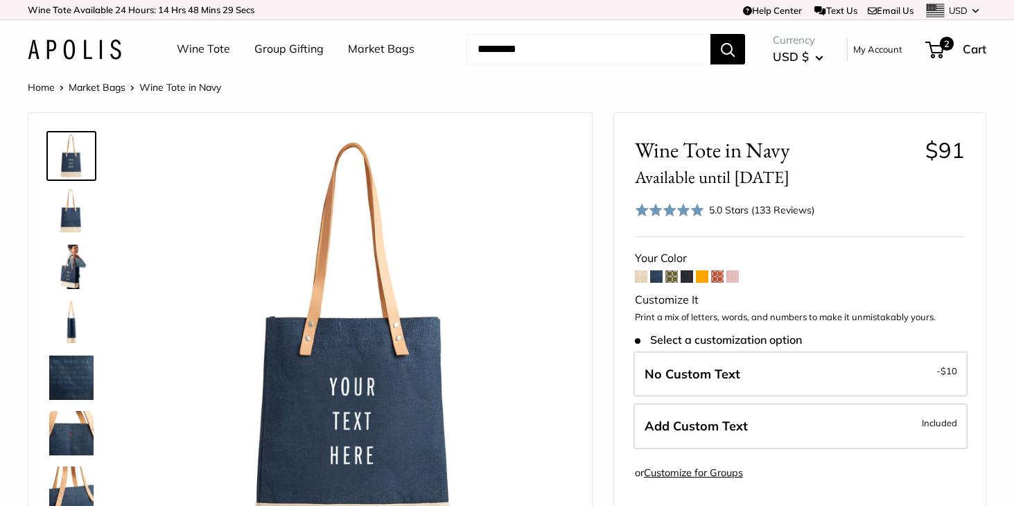
click at [733, 276] on span at bounding box center [732, 276] width 12 height 12
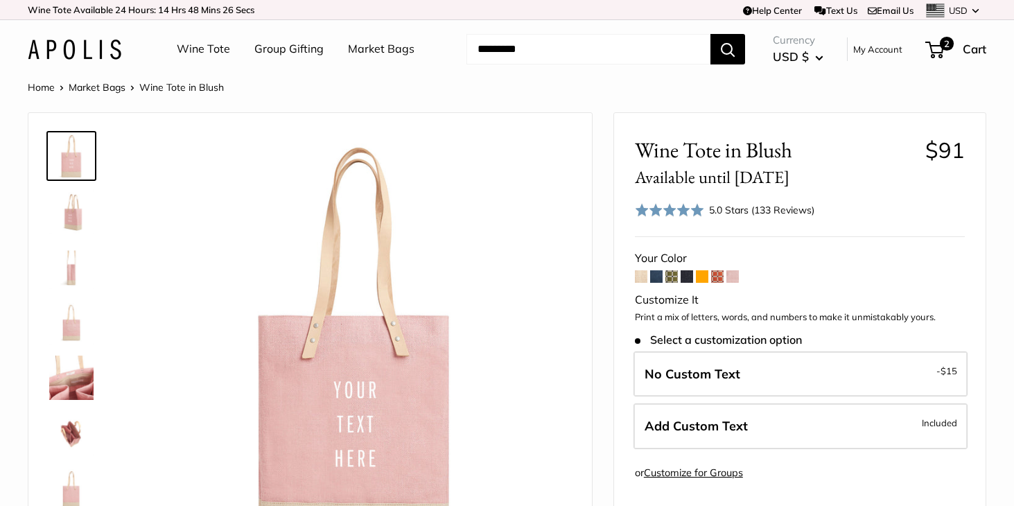
click at [638, 276] on span at bounding box center [641, 276] width 12 height 12
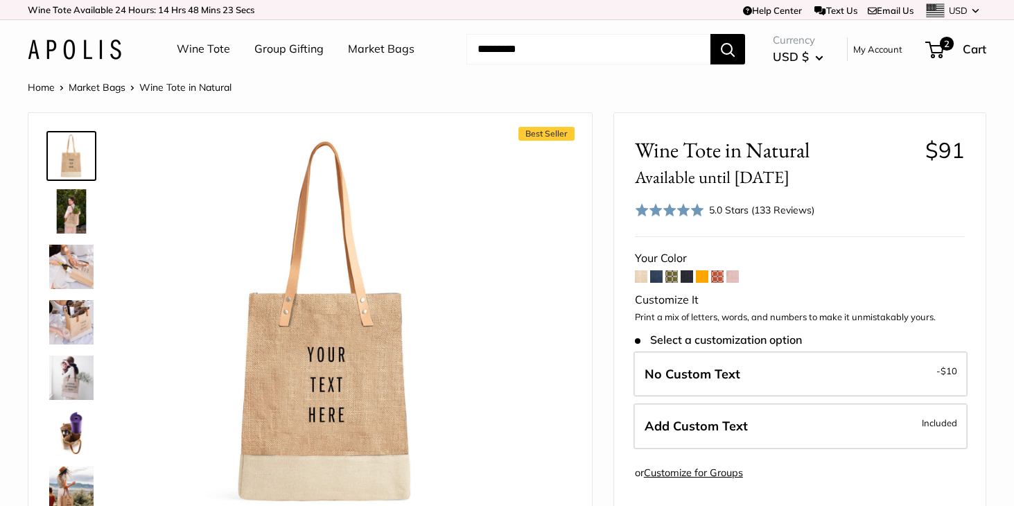
click at [701, 276] on span at bounding box center [702, 276] width 12 height 12
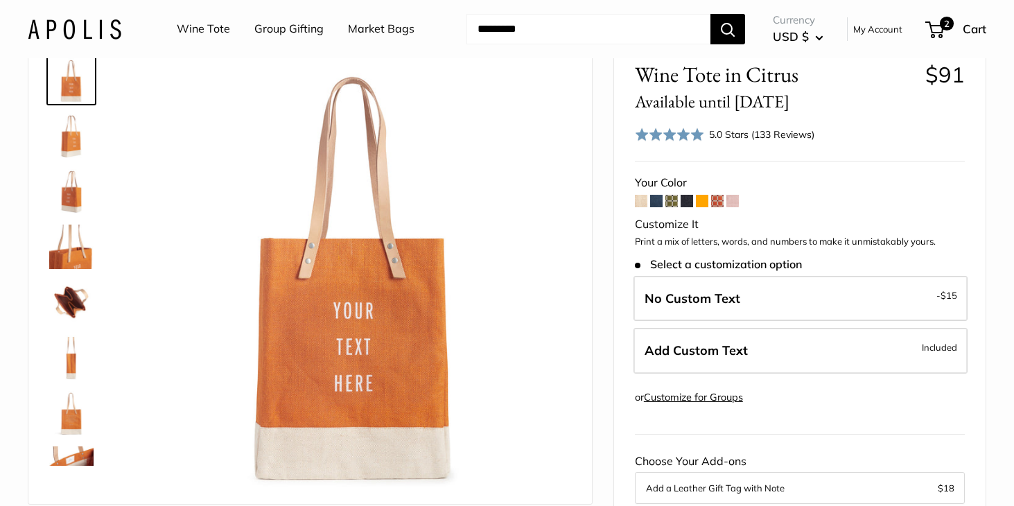
scroll to position [46, 0]
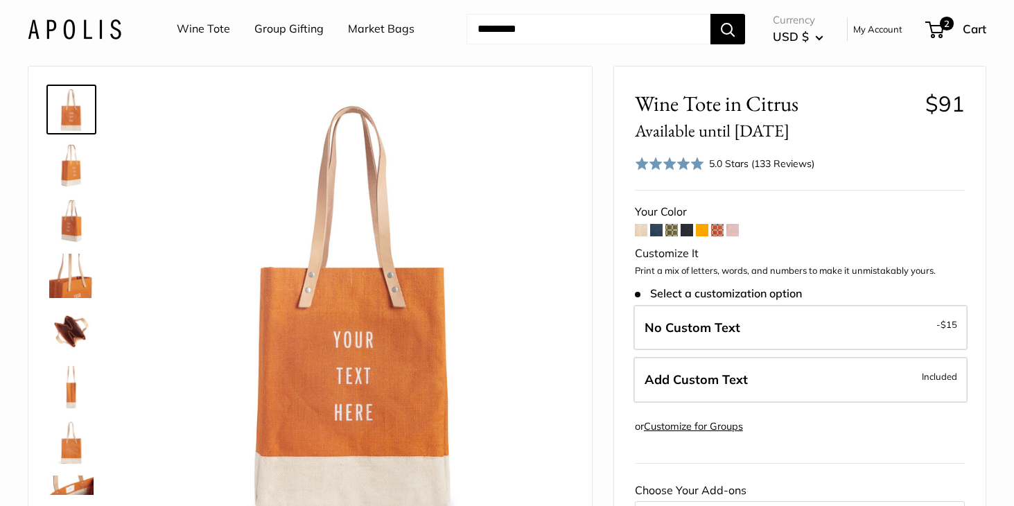
click at [73, 328] on img at bounding box center [71, 331] width 44 height 44
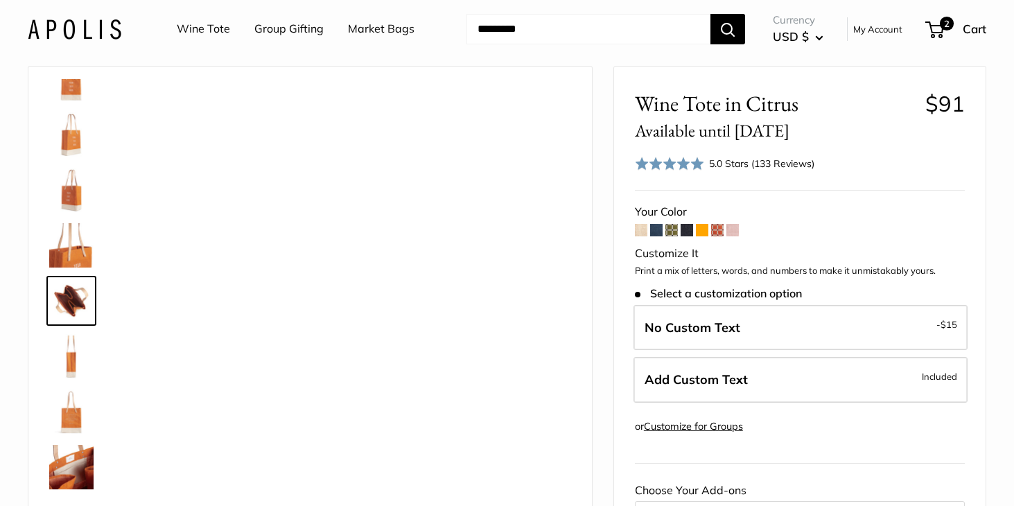
scroll to position [43, 0]
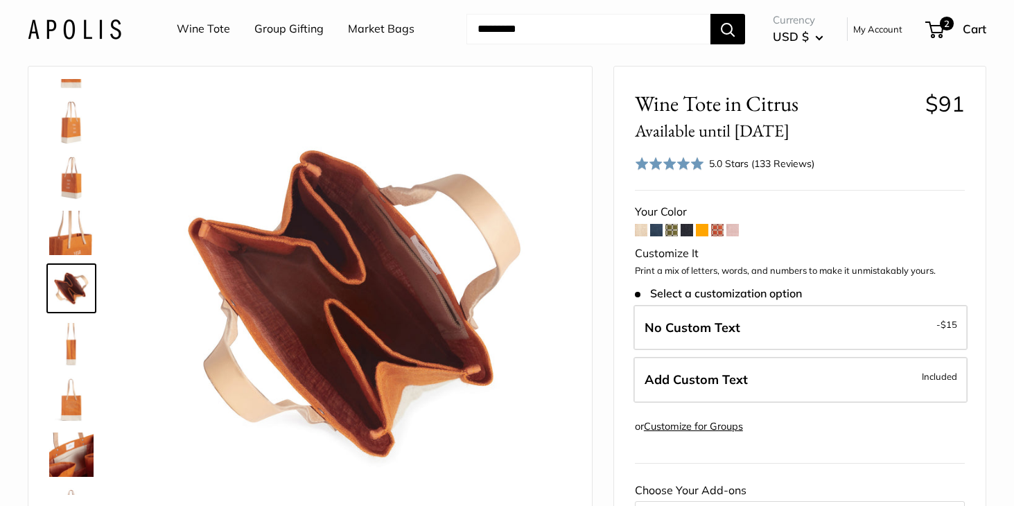
click at [71, 392] on img at bounding box center [71, 399] width 44 height 44
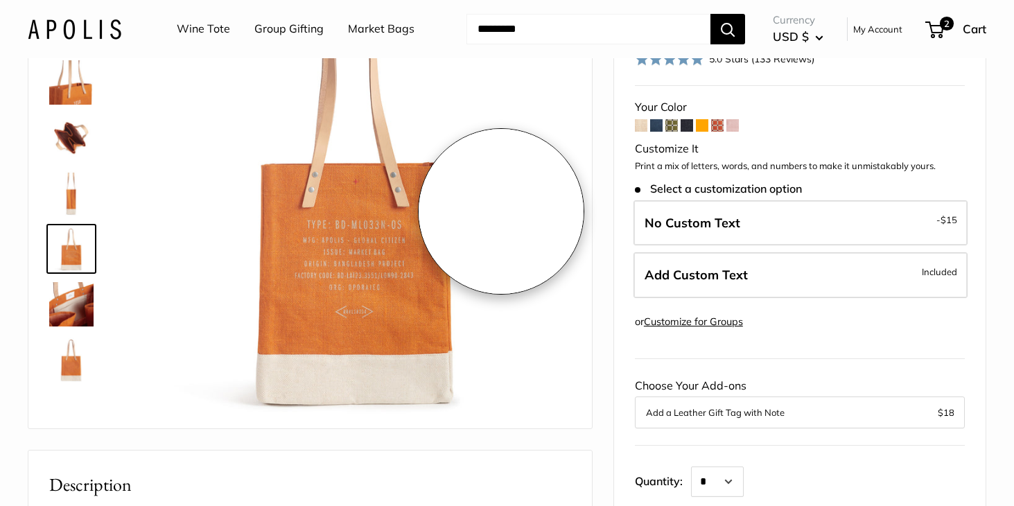
scroll to position [152, 0]
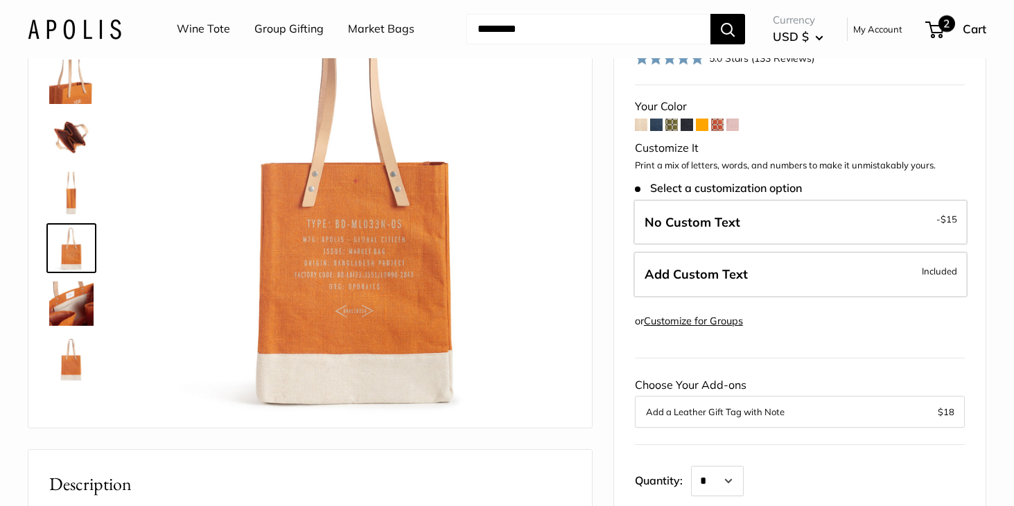
click at [944, 24] on span "2" at bounding box center [946, 23] width 17 height 17
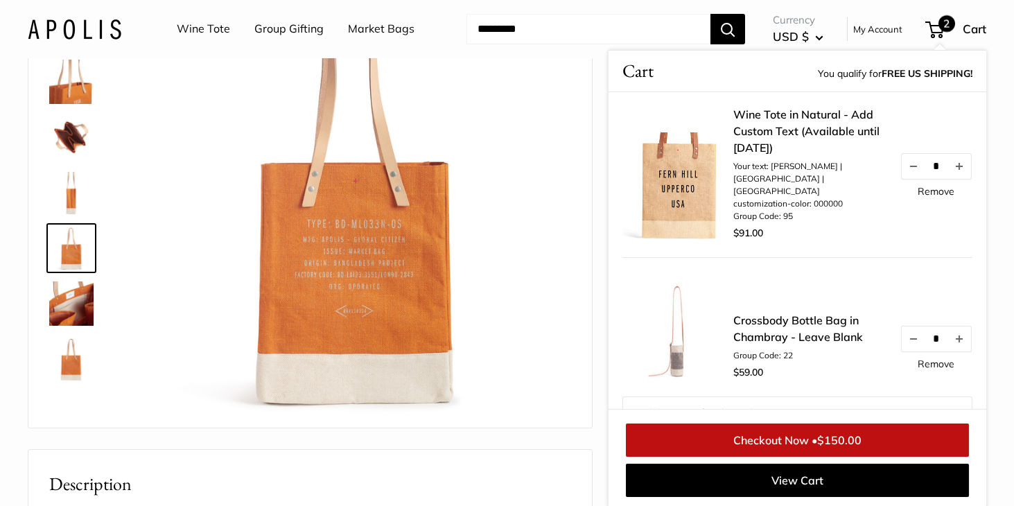
click at [814, 438] on link "Checkout Now • $150.00" at bounding box center [797, 439] width 343 height 33
